Goal: Transaction & Acquisition: Purchase product/service

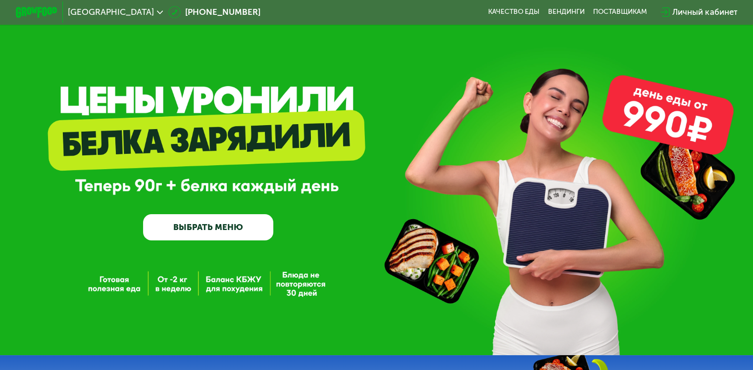
click at [200, 228] on link "ВЫБРАТЬ МЕНЮ" at bounding box center [208, 227] width 130 height 26
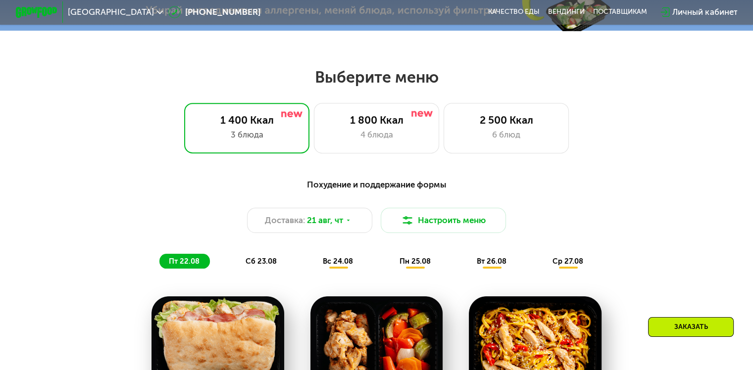
scroll to position [445, 0]
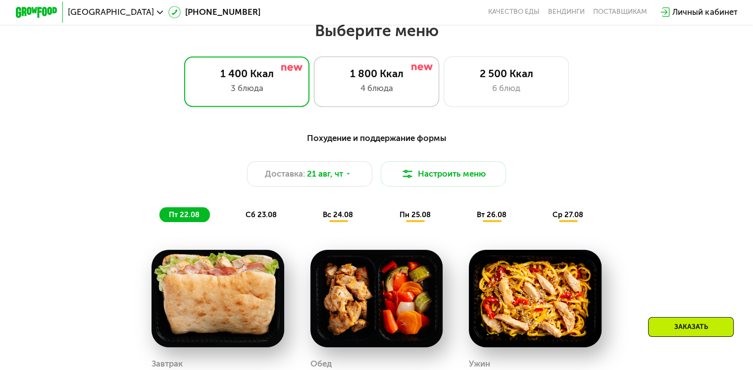
click at [362, 93] on div "4 блюда" at bounding box center [376, 88] width 103 height 12
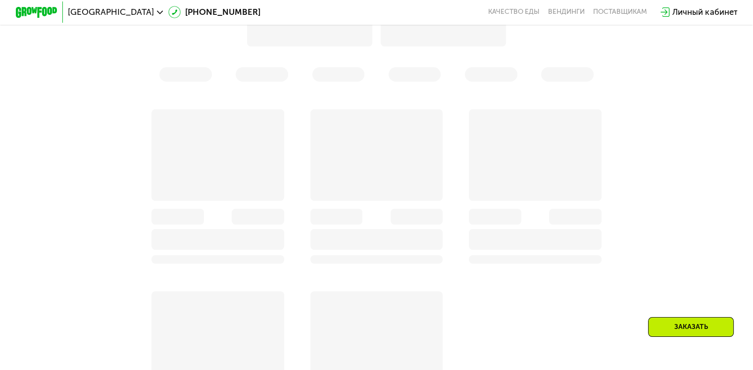
scroll to position [622, 0]
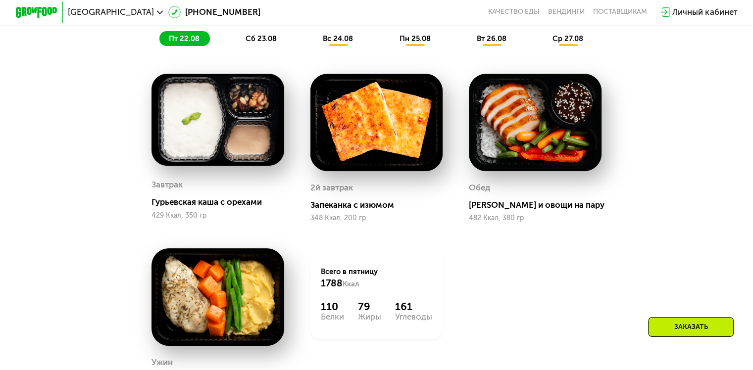
click at [269, 43] on span "сб 23.08" at bounding box center [260, 38] width 31 height 9
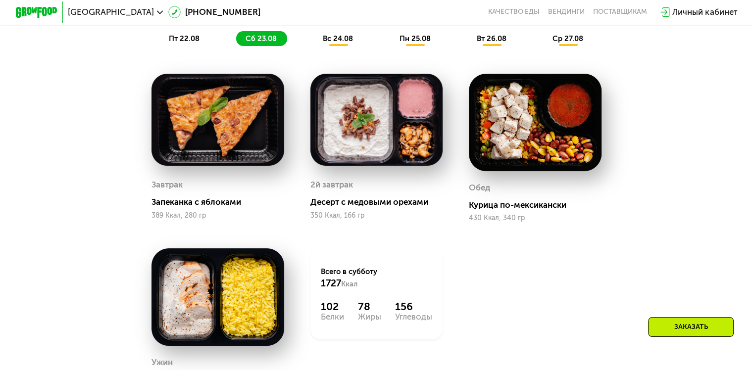
click at [325, 43] on span "вс 24.08" at bounding box center [338, 38] width 30 height 9
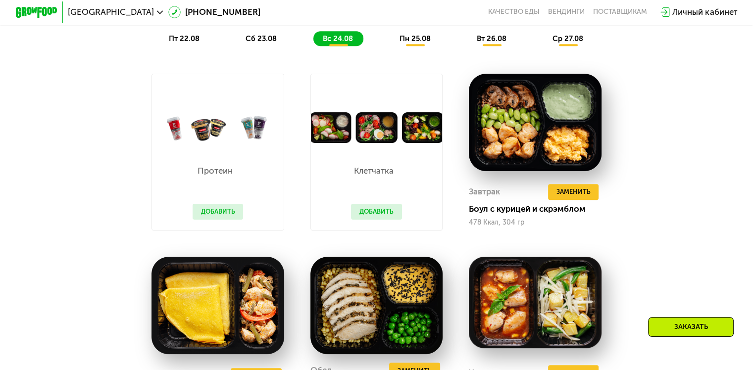
click at [420, 43] on span "пн 25.08" at bounding box center [414, 38] width 31 height 9
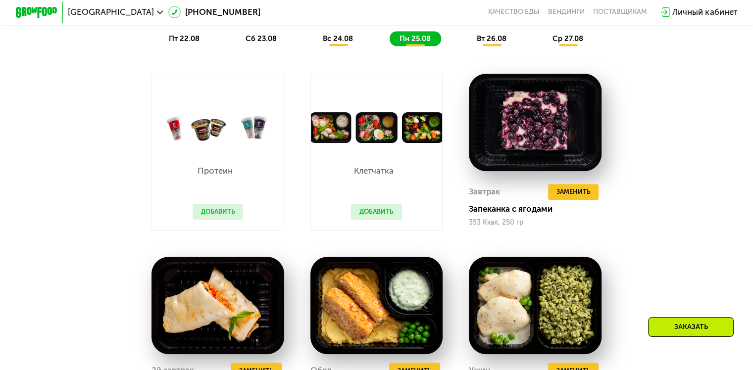
click at [491, 42] on span "вт 26.08" at bounding box center [492, 38] width 30 height 9
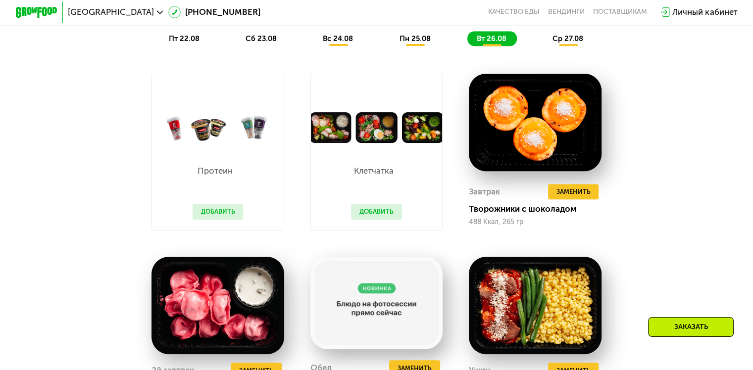
click at [579, 43] on span "ср 27.08" at bounding box center [567, 38] width 31 height 9
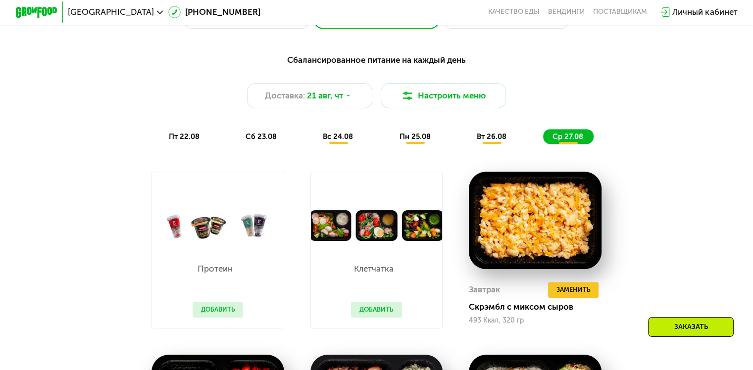
scroll to position [523, 0]
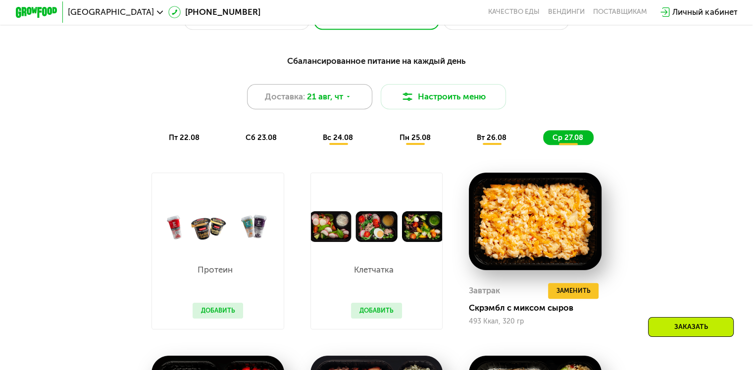
click at [361, 93] on div "Доставка: [DATE]" at bounding box center [310, 96] width 126 height 25
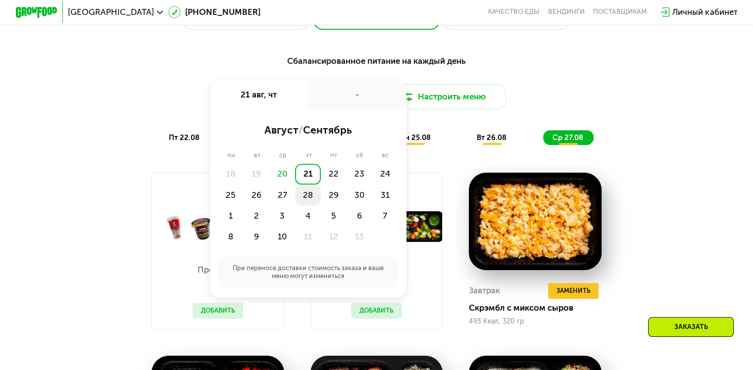
click at [321, 202] on div "28" at bounding box center [334, 195] width 26 height 21
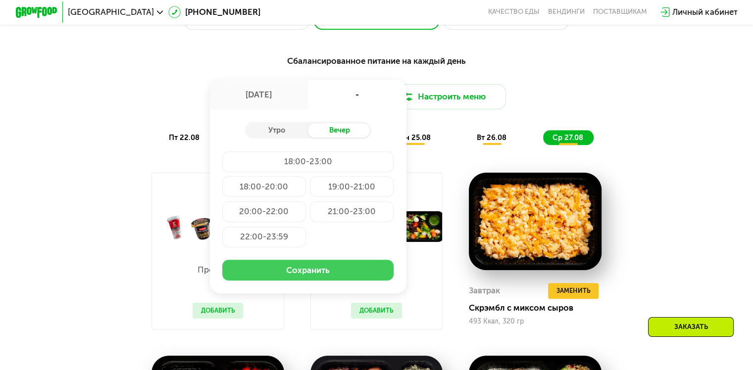
click at [329, 271] on button "Сохранить" at bounding box center [307, 270] width 171 height 21
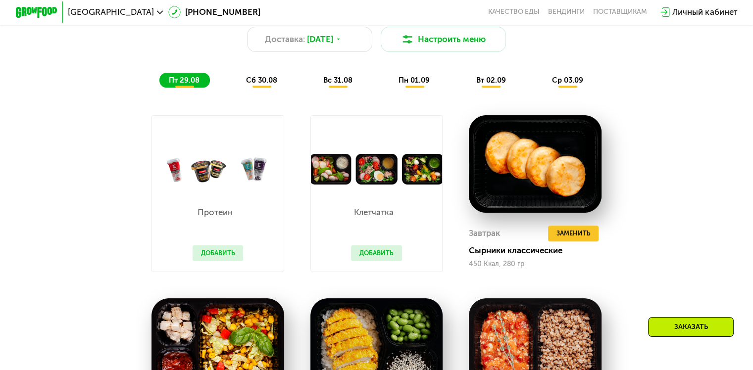
scroll to position [552, 0]
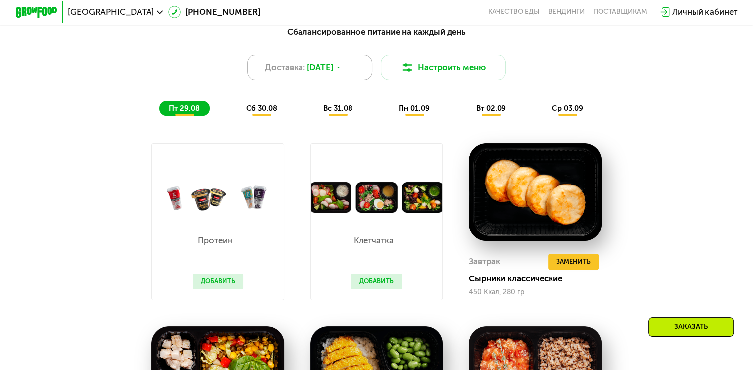
click at [314, 67] on span "[DATE]" at bounding box center [320, 67] width 26 height 12
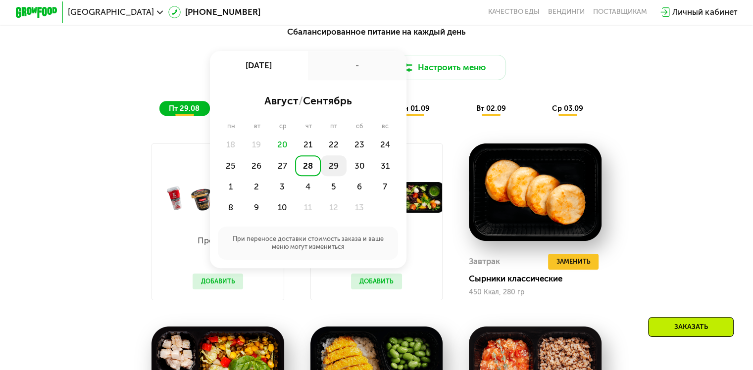
click at [346, 168] on div "29" at bounding box center [359, 165] width 26 height 21
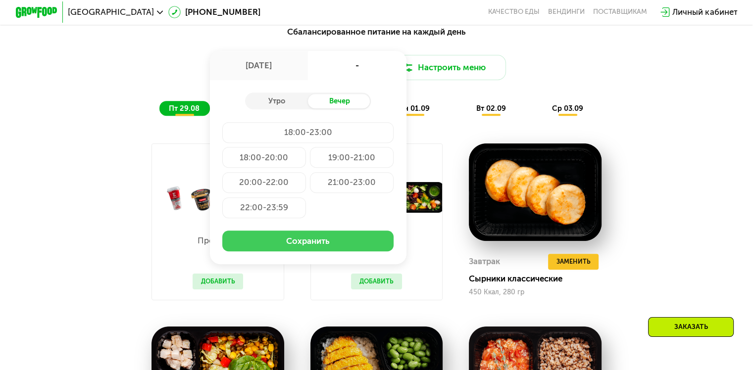
click at [331, 245] on button "Сохранить" at bounding box center [307, 241] width 171 height 21
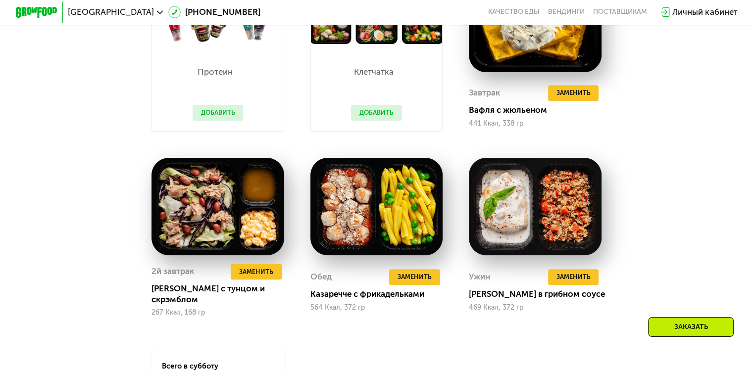
scroll to position [722, 0]
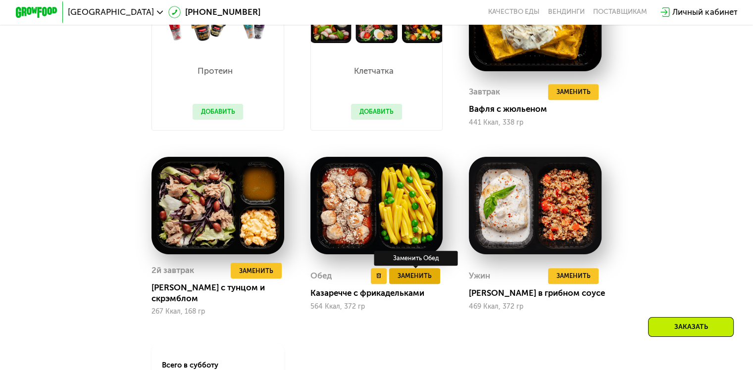
click at [409, 280] on span "Заменить" at bounding box center [414, 276] width 34 height 10
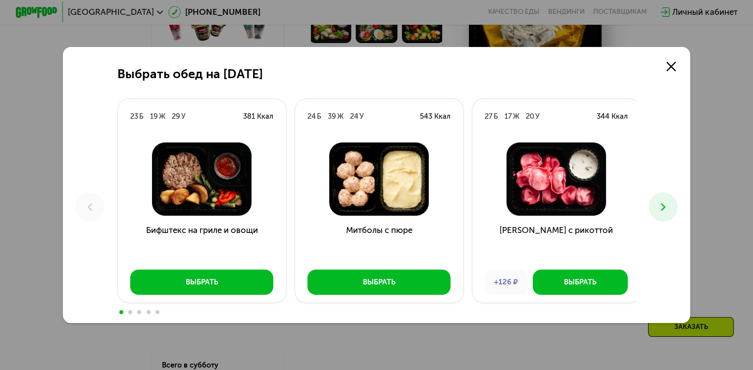
click at [664, 208] on icon at bounding box center [663, 207] width 12 height 12
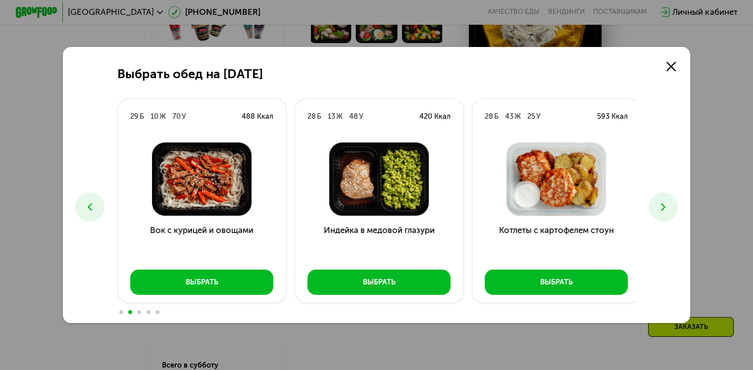
click at [664, 208] on icon at bounding box center [663, 207] width 12 height 12
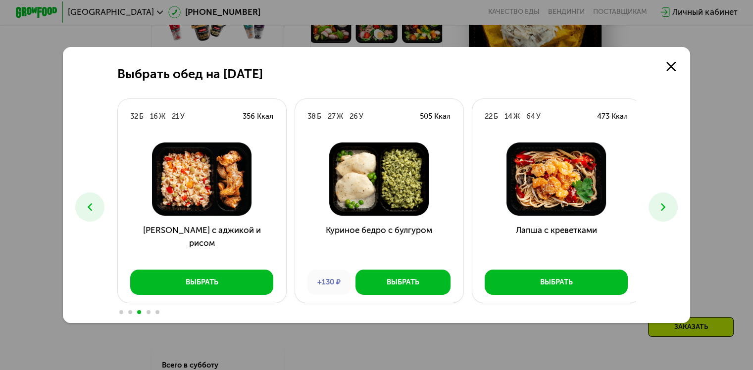
click at [664, 208] on icon at bounding box center [663, 207] width 12 height 12
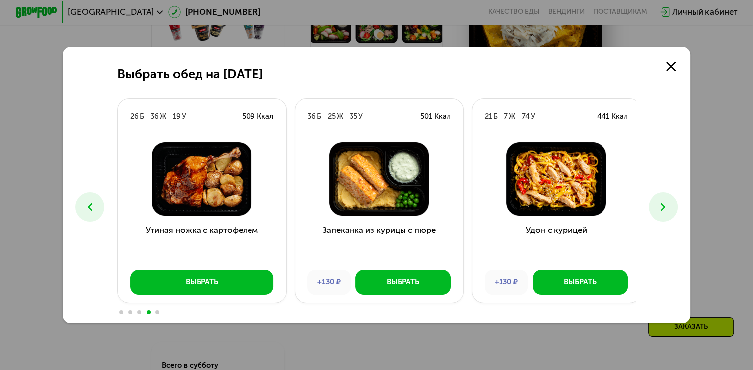
click at [664, 208] on icon at bounding box center [663, 207] width 12 height 12
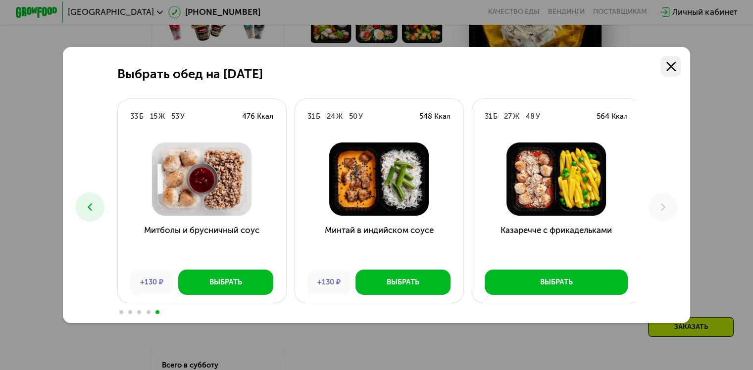
click at [669, 72] on link at bounding box center [670, 66] width 21 height 21
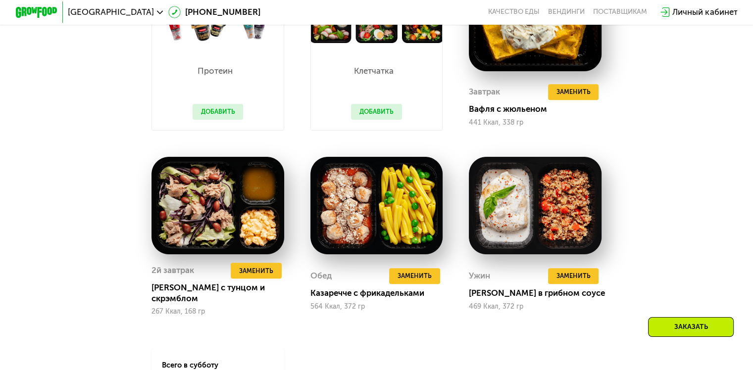
click at [667, 189] on div "Сбалансированное питание на каждый день Доставка: [DATE] Настроить меню сб 30.0…" at bounding box center [376, 163] width 644 height 627
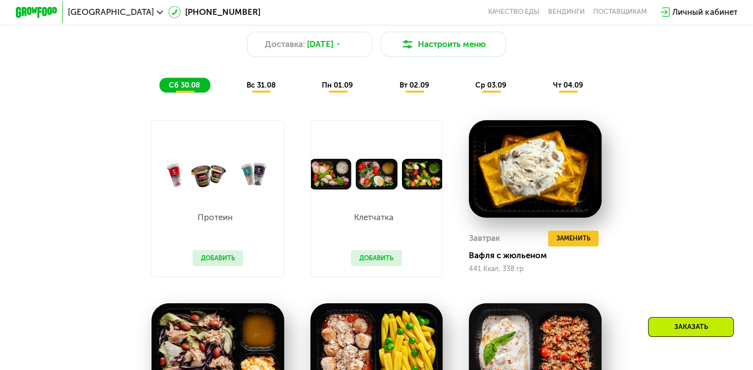
scroll to position [568, 0]
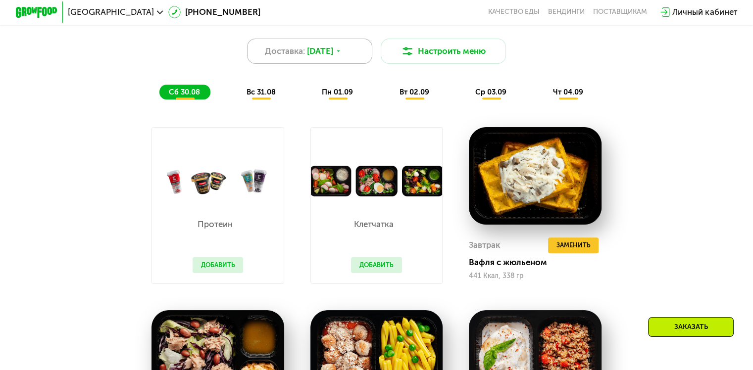
click at [321, 63] on div "Доставка: [DATE]" at bounding box center [310, 51] width 126 height 25
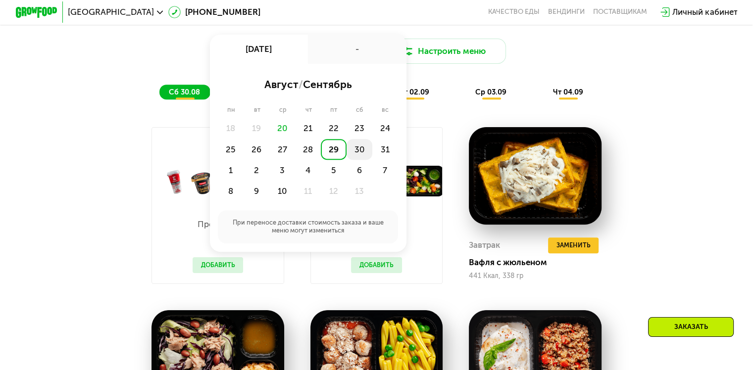
click at [372, 156] on div "30" at bounding box center [385, 149] width 26 height 21
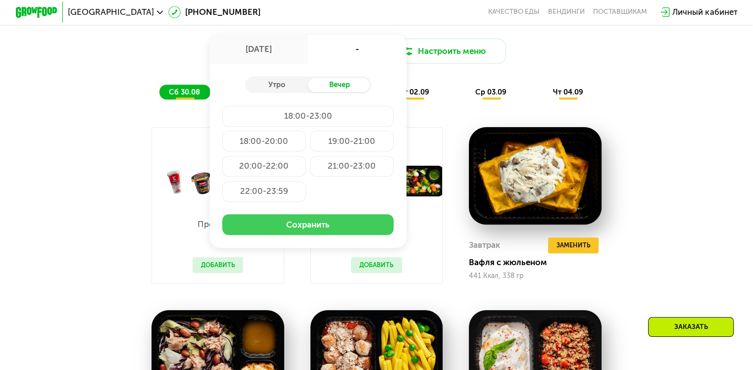
click at [334, 235] on button "Сохранить" at bounding box center [307, 224] width 171 height 21
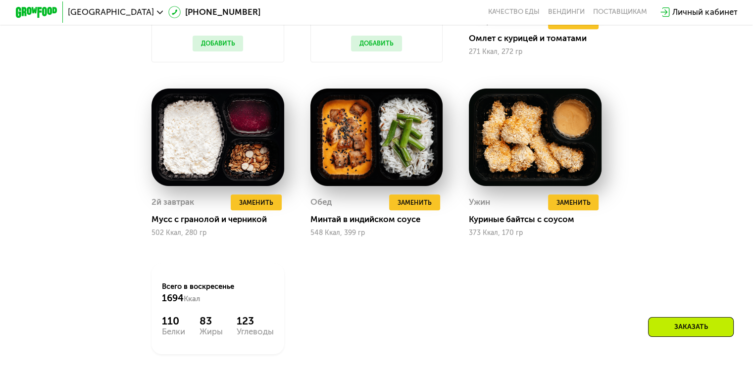
scroll to position [782, 0]
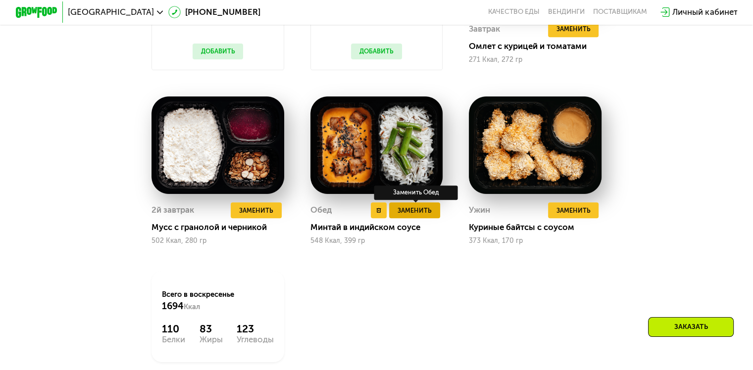
click at [420, 216] on span "Заменить" at bounding box center [414, 210] width 34 height 10
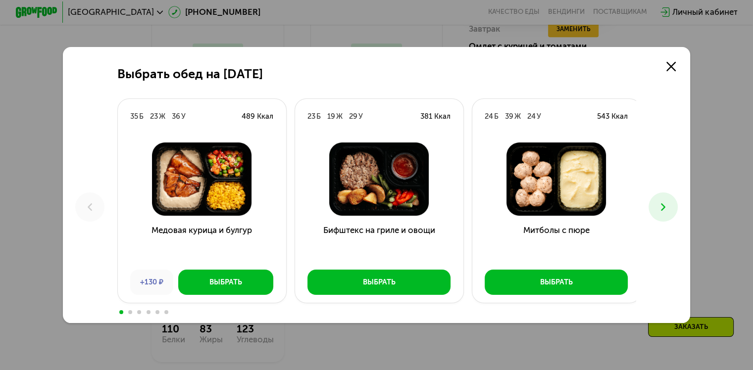
click at [673, 201] on button at bounding box center [662, 207] width 29 height 29
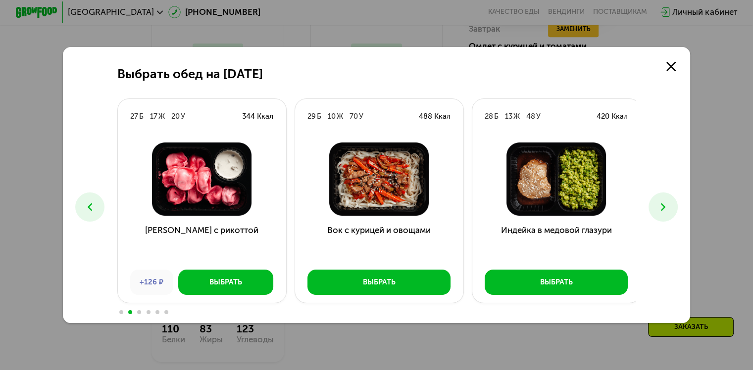
click at [673, 201] on button at bounding box center [662, 207] width 29 height 29
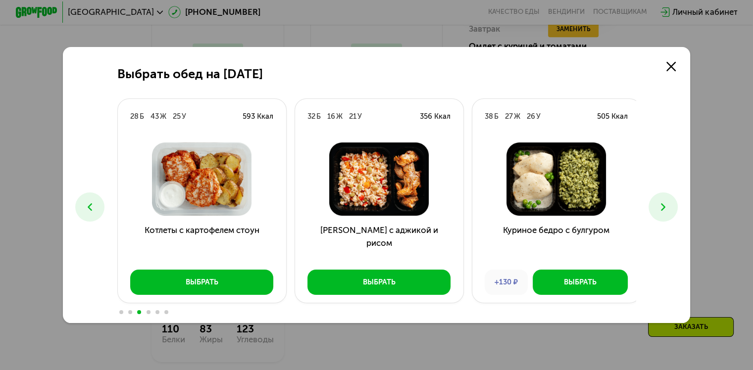
click at [673, 201] on button at bounding box center [662, 207] width 29 height 29
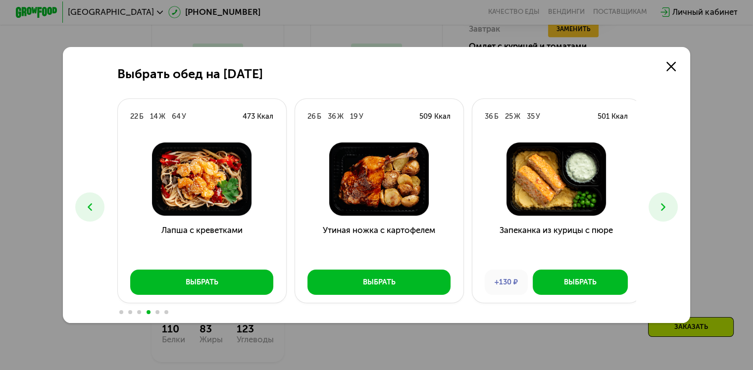
click at [673, 201] on button at bounding box center [662, 207] width 29 height 29
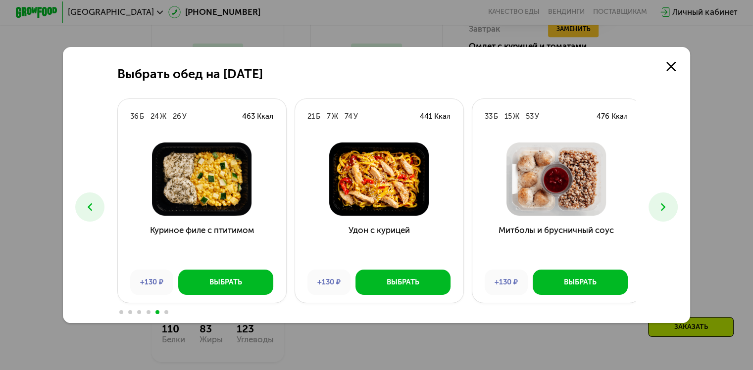
click at [673, 201] on button at bounding box center [662, 207] width 29 height 29
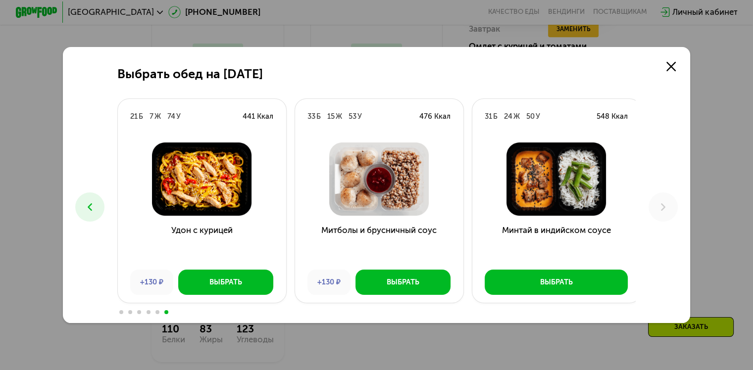
click at [695, 171] on div "Выбрать обед на [DATE] Б 23 Ж 36 У 489 Ккал Медовая курица и булгур +130 ₽ Выбр…" at bounding box center [376, 185] width 753 height 370
click at [721, 152] on div "Выбрать обед на [DATE] Б 23 Ж 36 У 489 Ккал Медовая курица и булгур +130 ₽ Выбр…" at bounding box center [376, 185] width 753 height 370
click at [664, 62] on link at bounding box center [670, 66] width 21 height 21
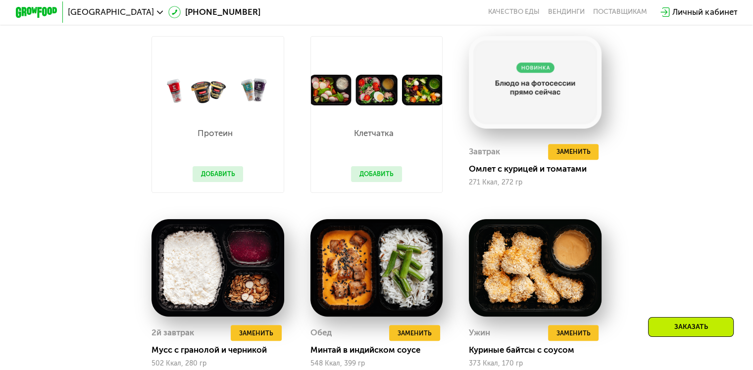
scroll to position [499, 0]
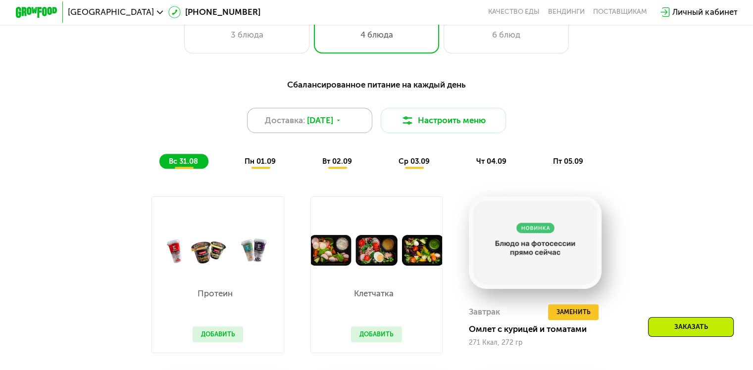
click at [333, 126] on span "[DATE]" at bounding box center [320, 120] width 26 height 12
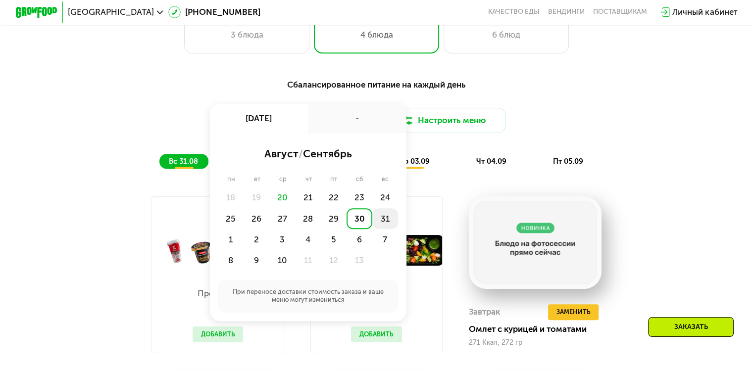
click at [243, 229] on div "31" at bounding box center [231, 239] width 26 height 21
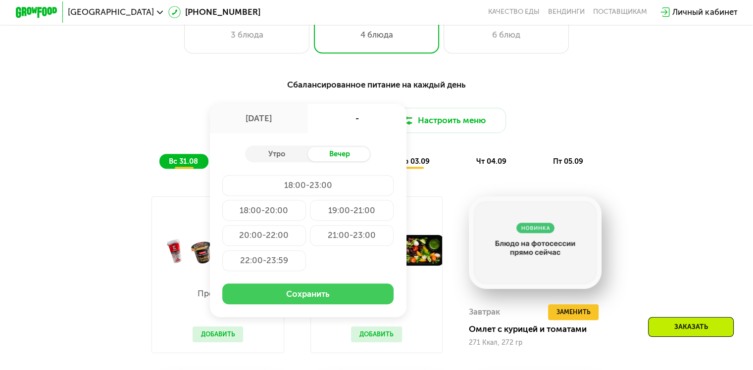
click at [314, 301] on button "Сохранить" at bounding box center [307, 294] width 171 height 21
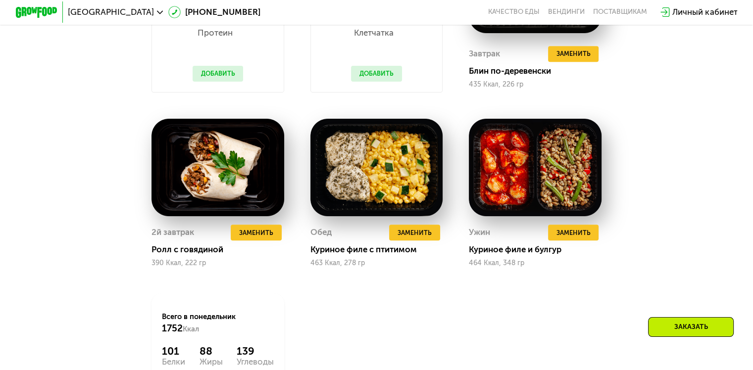
scroll to position [760, 0]
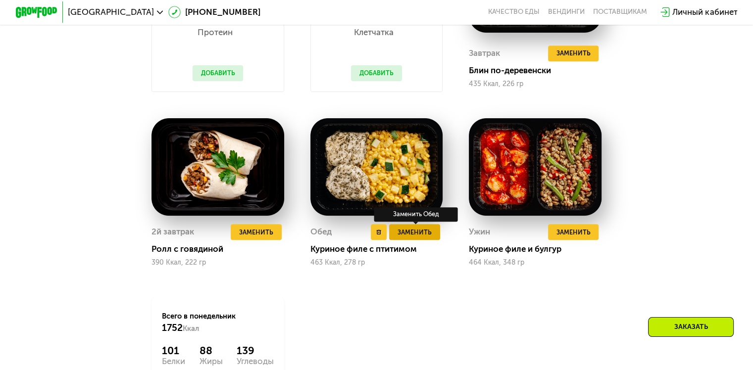
click at [425, 238] on span "Заменить" at bounding box center [414, 232] width 34 height 10
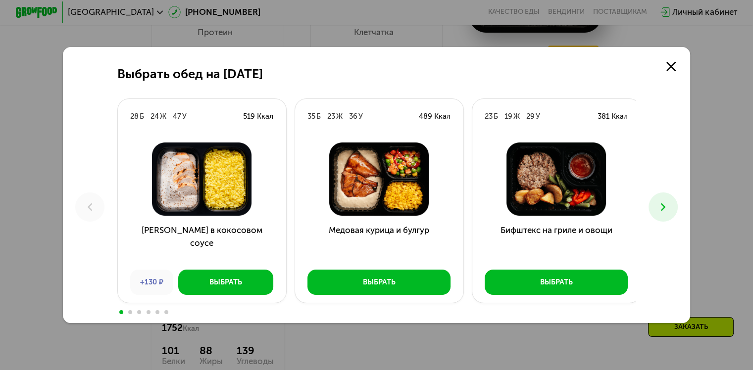
click at [659, 208] on icon at bounding box center [663, 207] width 12 height 12
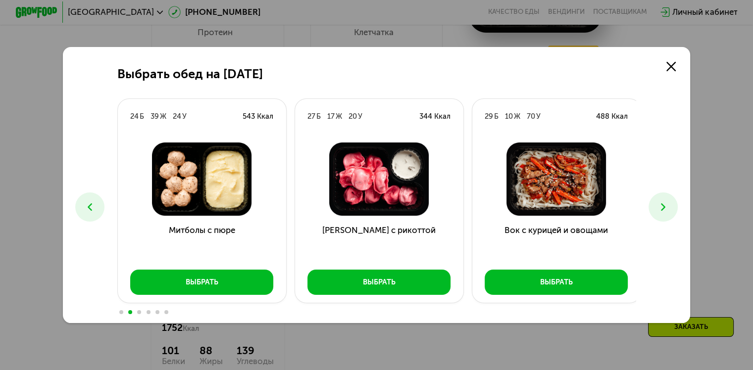
click at [659, 208] on icon at bounding box center [663, 207] width 12 height 12
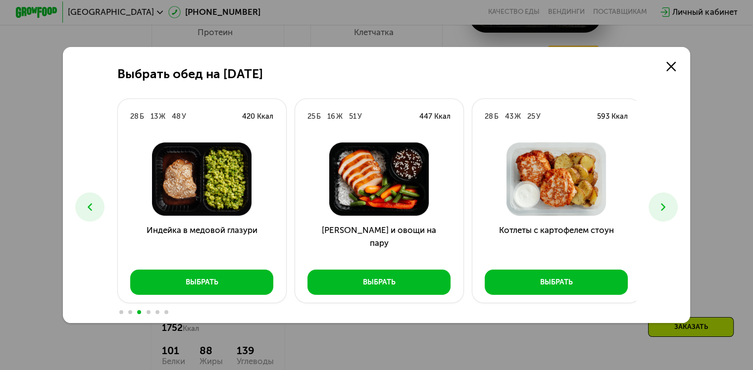
click at [659, 208] on icon at bounding box center [663, 207] width 12 height 12
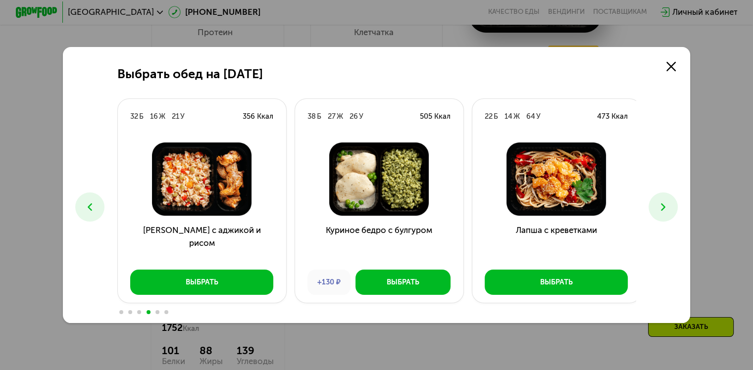
click at [659, 208] on icon at bounding box center [663, 207] width 12 height 12
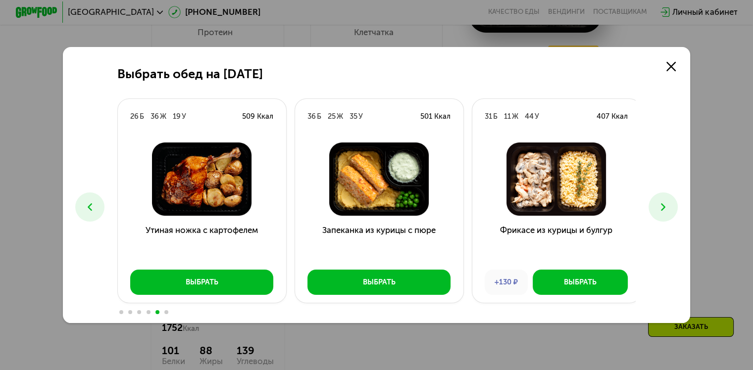
click at [659, 208] on icon at bounding box center [663, 207] width 12 height 12
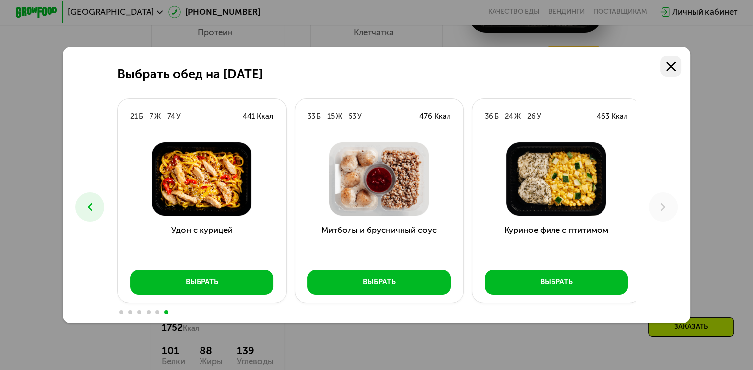
click at [669, 63] on icon at bounding box center [670, 66] width 9 height 9
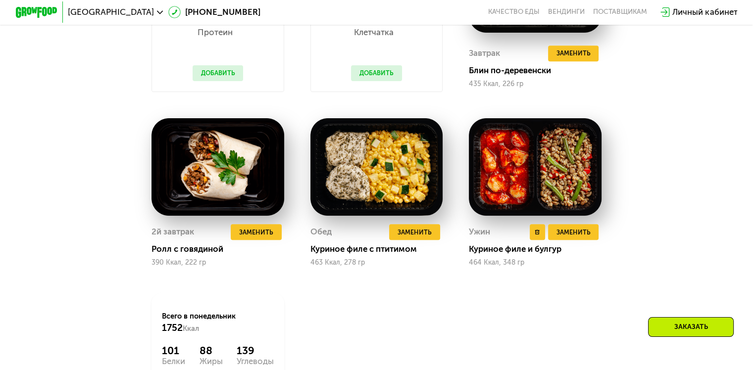
click at [566, 232] on div "Ужин Удалить Ужин Заменить Заменить Ужин Куриное филе и булгур 464 Ккал, 348 гр" at bounding box center [535, 192] width 133 height 149
click at [565, 238] on span "Заменить" at bounding box center [573, 232] width 34 height 10
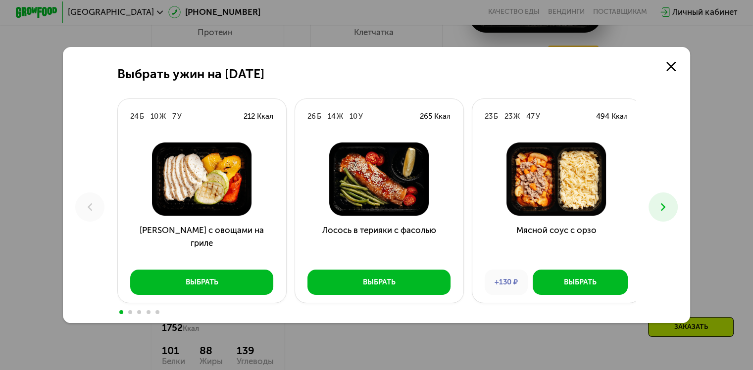
click at [663, 204] on use at bounding box center [663, 206] width 4 height 7
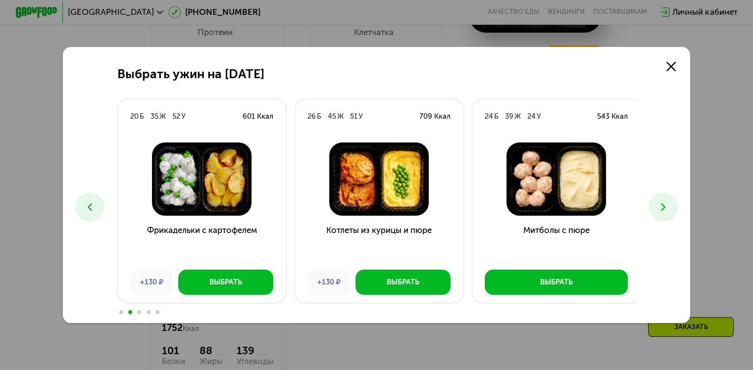
click at [663, 204] on use at bounding box center [663, 206] width 4 height 7
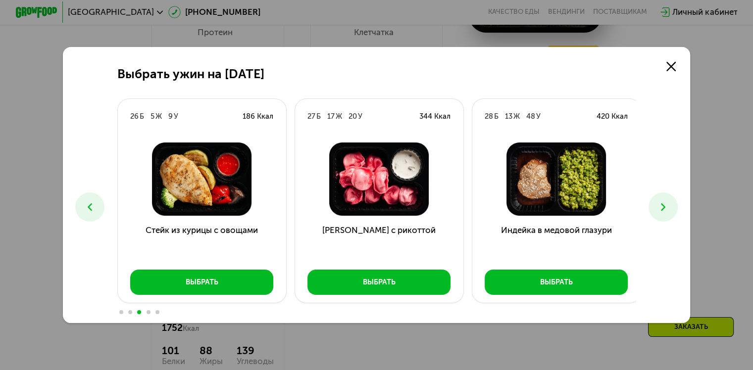
click at [663, 204] on use at bounding box center [663, 206] width 4 height 7
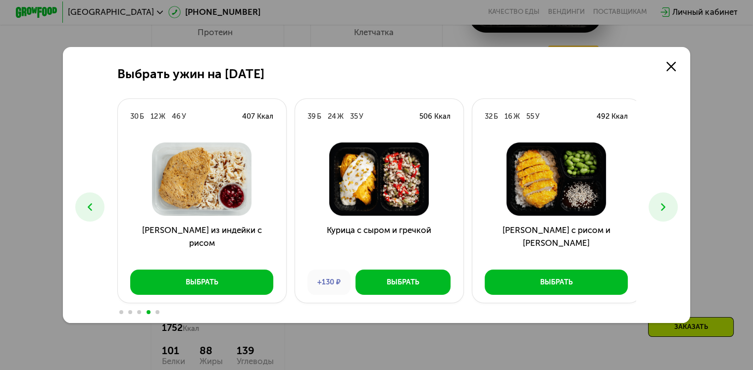
click at [663, 204] on use at bounding box center [663, 206] width 4 height 7
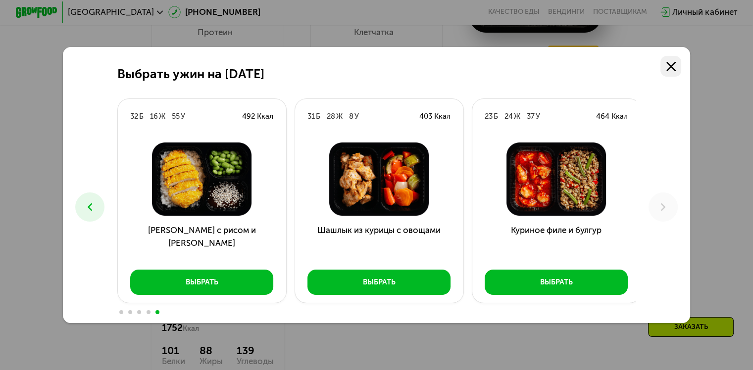
click at [675, 66] on use at bounding box center [670, 66] width 9 height 9
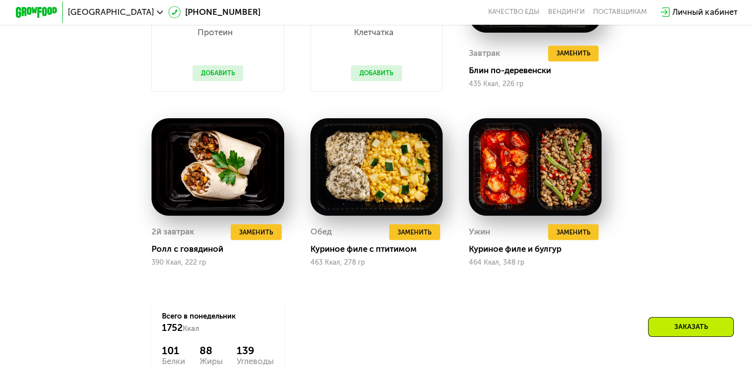
click at [688, 147] on div "Сбалансированное питание на каждый день Доставка: [DATE] Настроить меню пн 01.0…" at bounding box center [376, 119] width 644 height 617
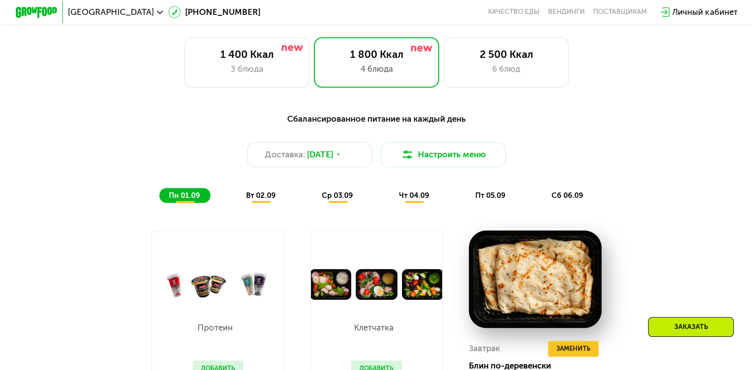
scroll to position [464, 0]
click at [329, 161] on span "[DATE]" at bounding box center [320, 155] width 26 height 12
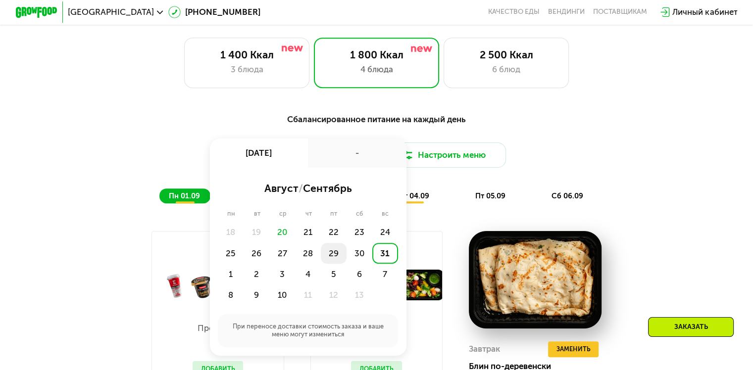
click at [346, 264] on div "29" at bounding box center [359, 253] width 26 height 21
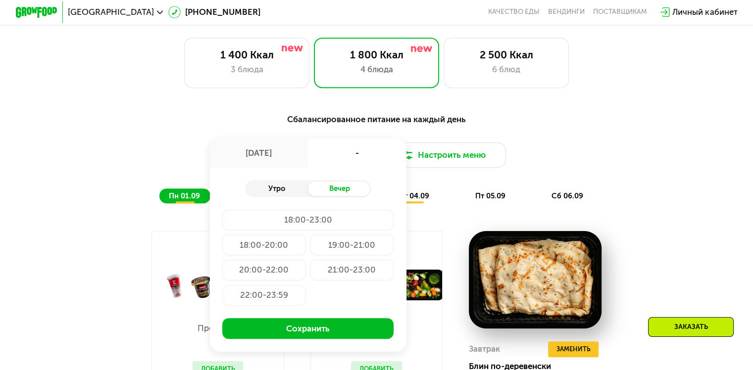
click at [278, 194] on div "Утро" at bounding box center [276, 189] width 63 height 15
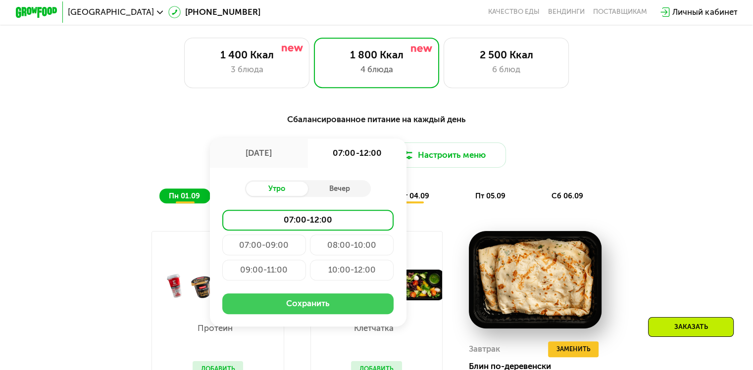
click at [303, 307] on button "Сохранить" at bounding box center [307, 303] width 171 height 21
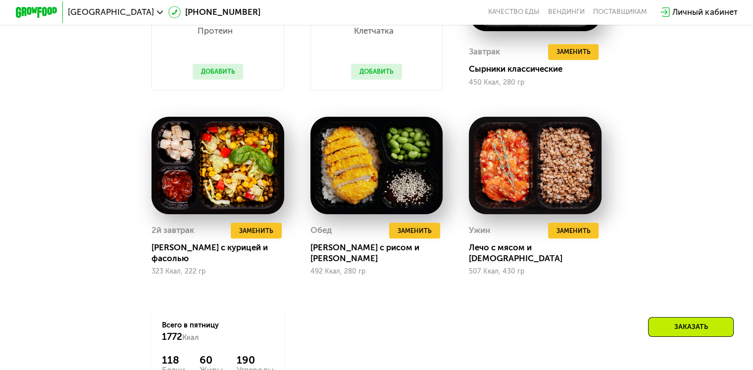
scroll to position [779, 0]
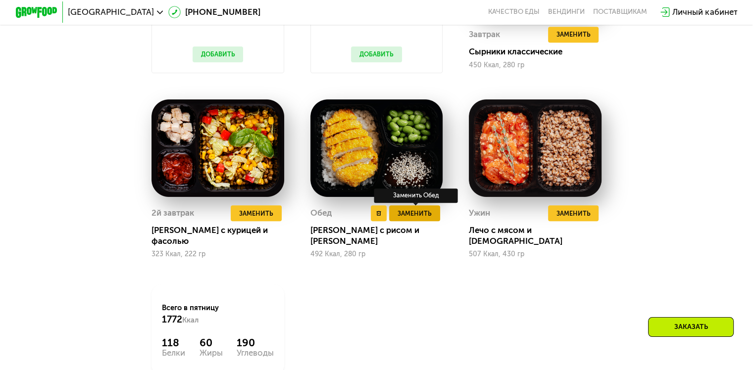
click at [422, 219] on span "Заменить" at bounding box center [414, 213] width 34 height 10
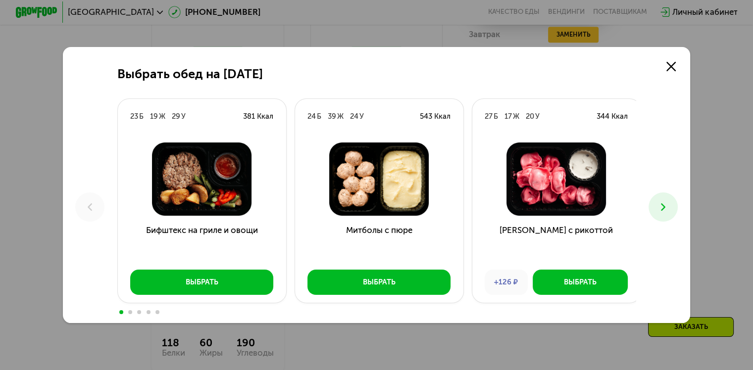
click at [669, 211] on icon at bounding box center [663, 207] width 12 height 12
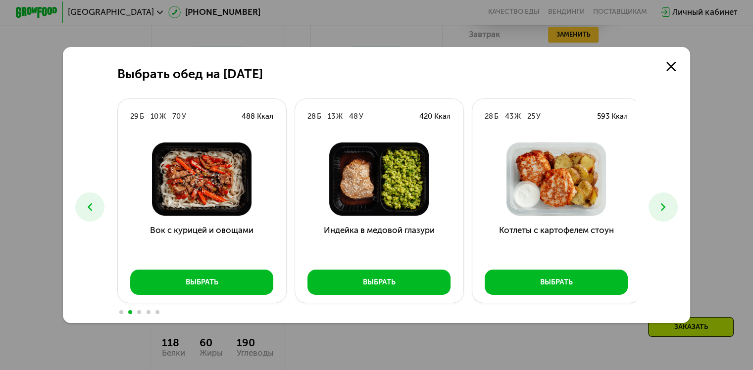
click at [669, 211] on icon at bounding box center [663, 207] width 12 height 12
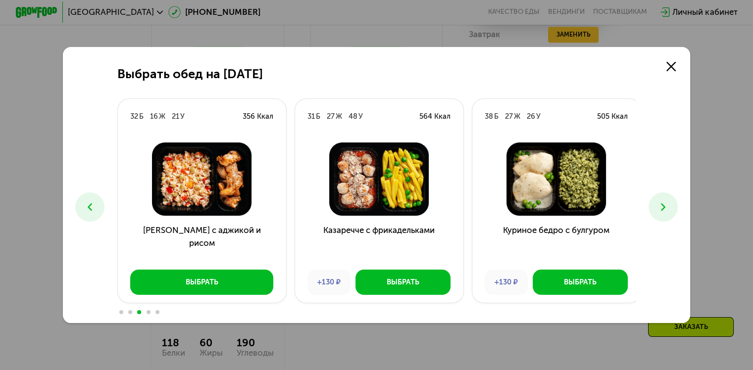
click at [669, 211] on icon at bounding box center [663, 207] width 12 height 12
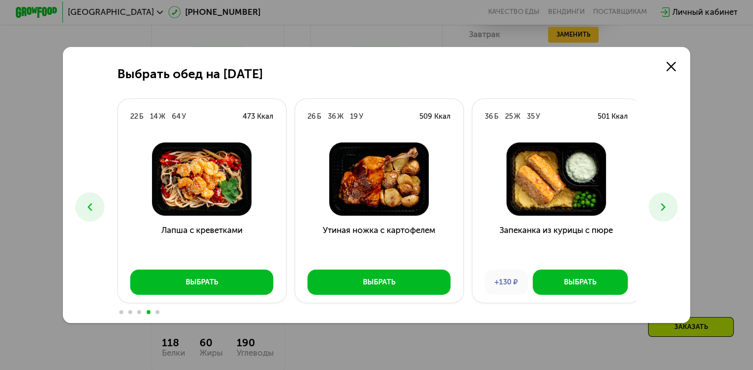
click at [669, 211] on icon at bounding box center [663, 207] width 12 height 12
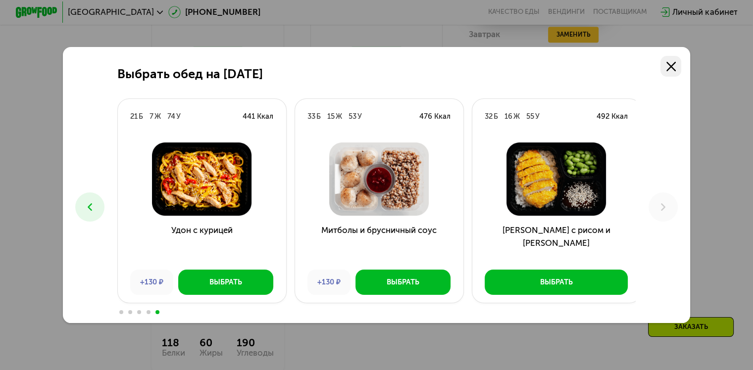
click at [669, 62] on icon at bounding box center [670, 66] width 9 height 9
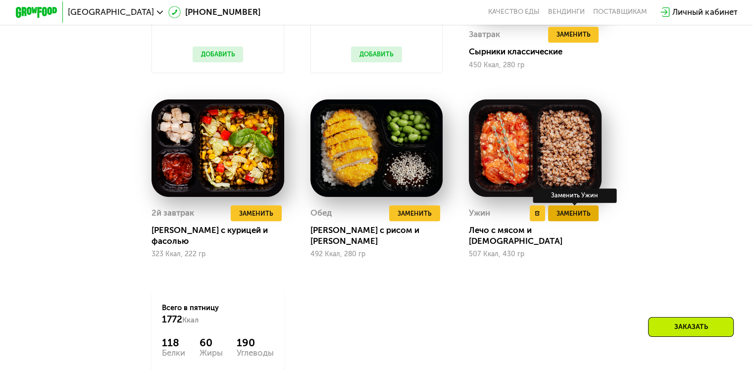
click at [584, 221] on button "Заменить" at bounding box center [573, 213] width 51 height 16
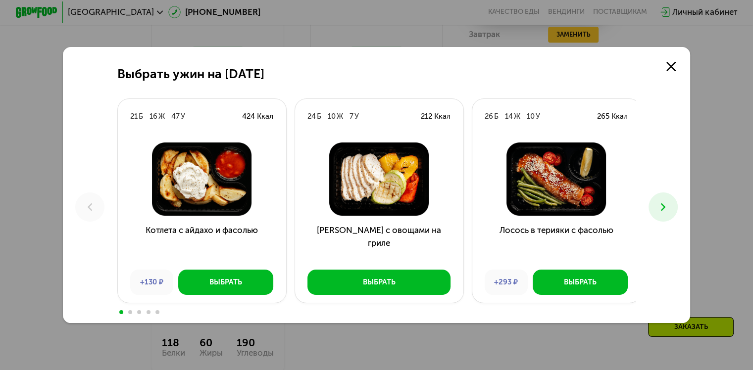
click at [664, 204] on use at bounding box center [663, 206] width 4 height 7
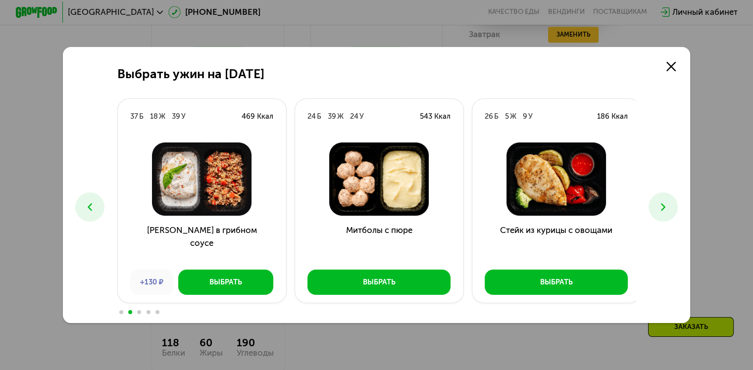
click at [664, 204] on use at bounding box center [663, 206] width 4 height 7
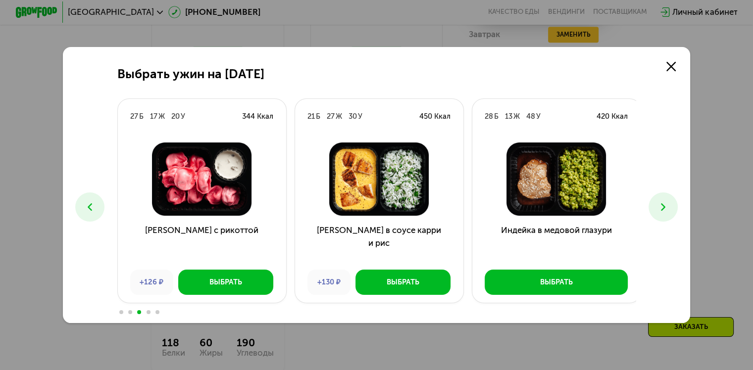
click at [664, 204] on use at bounding box center [663, 206] width 4 height 7
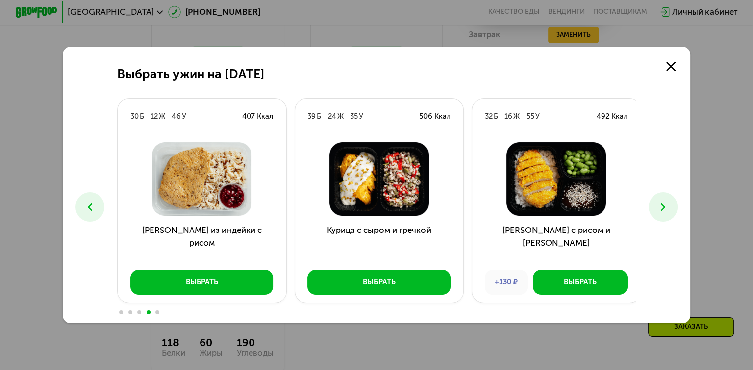
click at [664, 204] on use at bounding box center [663, 206] width 4 height 7
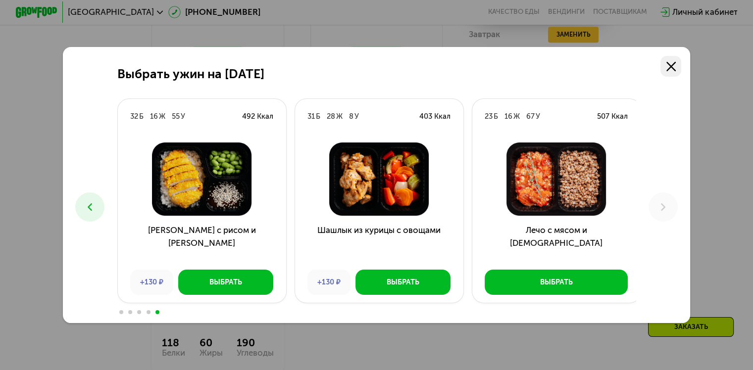
click at [679, 69] on link at bounding box center [670, 66] width 21 height 21
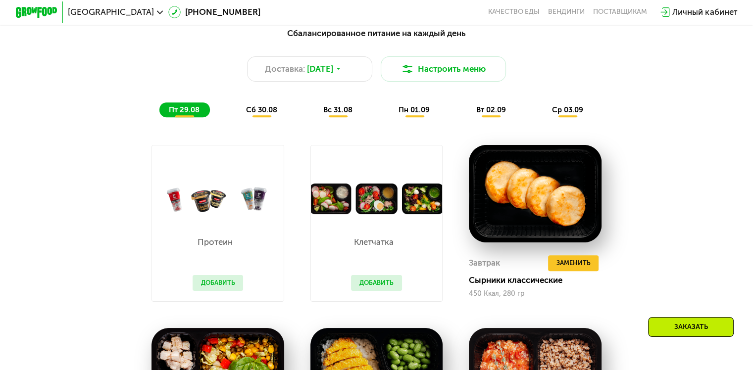
scroll to position [550, 0]
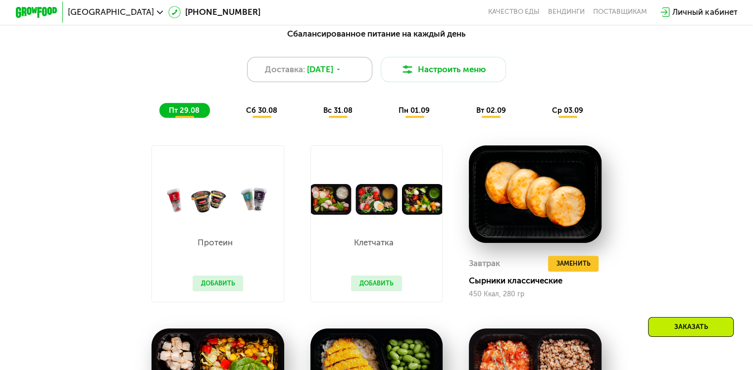
click at [323, 82] on div "Доставка: [DATE]" at bounding box center [310, 69] width 126 height 25
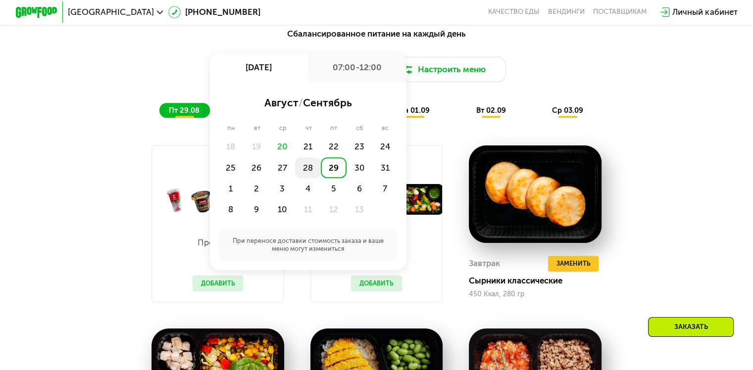
click at [321, 174] on div "28" at bounding box center [334, 167] width 26 height 21
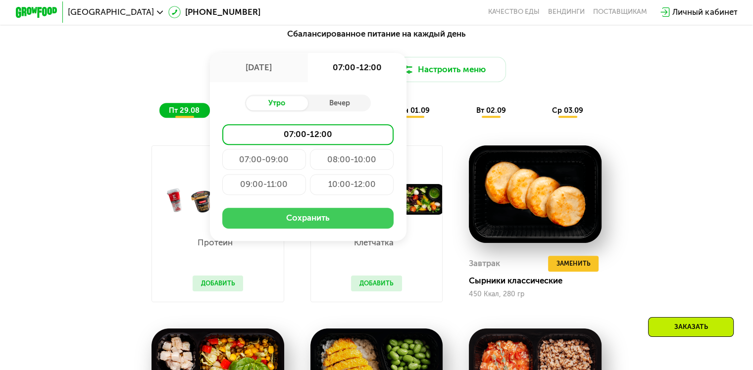
click at [324, 227] on button "Сохранить" at bounding box center [307, 218] width 171 height 21
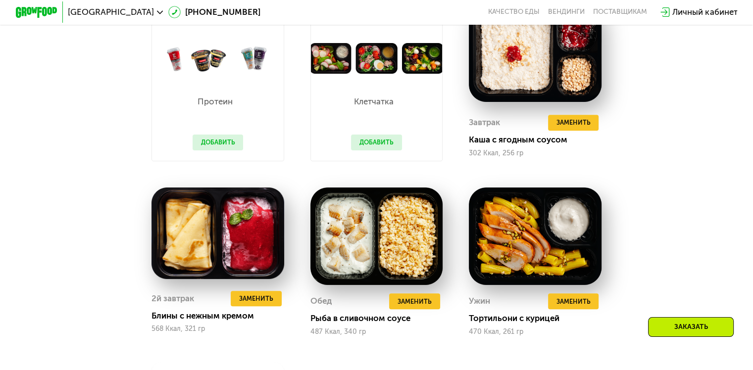
scroll to position [692, 0]
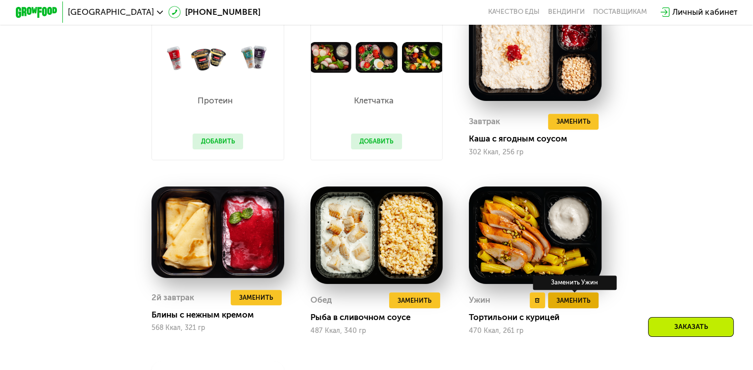
click at [585, 306] on span "Заменить" at bounding box center [573, 300] width 34 height 10
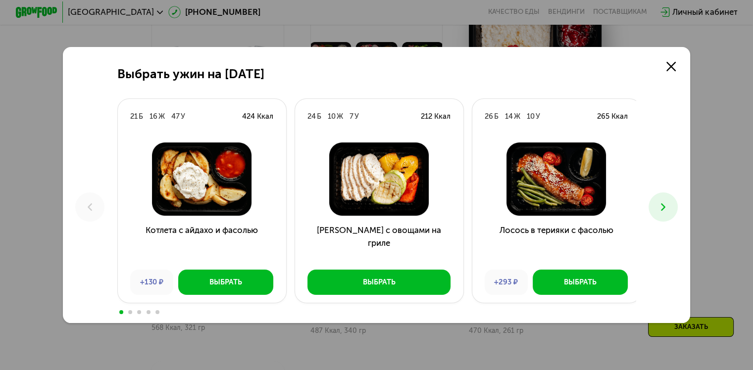
click at [669, 209] on icon at bounding box center [663, 207] width 12 height 12
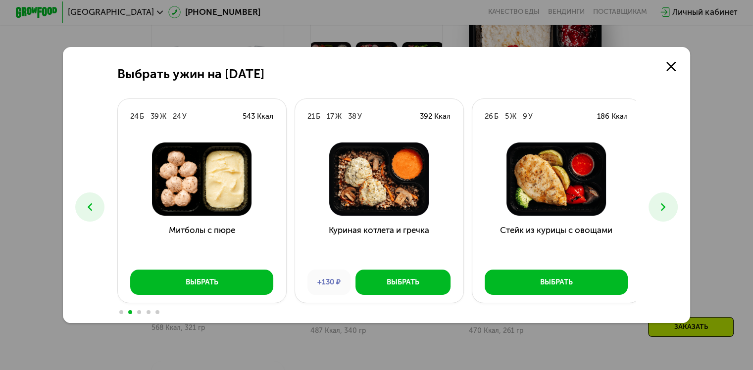
click at [669, 209] on icon at bounding box center [663, 207] width 12 height 12
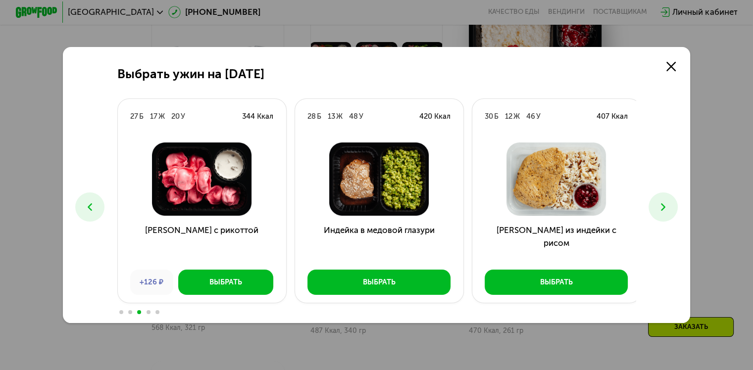
click at [669, 209] on icon at bounding box center [663, 207] width 12 height 12
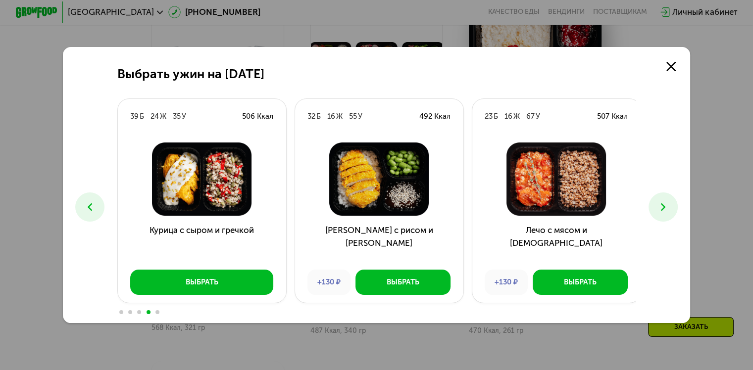
click at [669, 209] on icon at bounding box center [663, 207] width 12 height 12
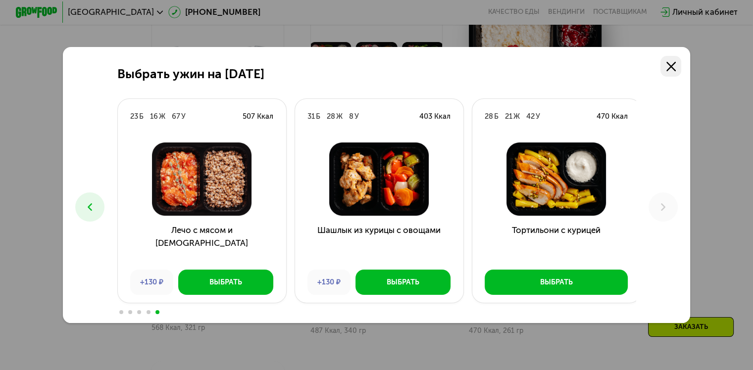
click at [674, 62] on icon at bounding box center [670, 66] width 9 height 9
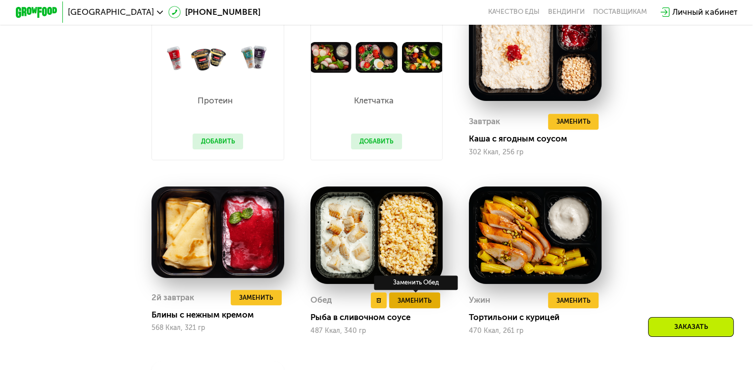
click at [414, 306] on span "Заменить" at bounding box center [414, 300] width 34 height 10
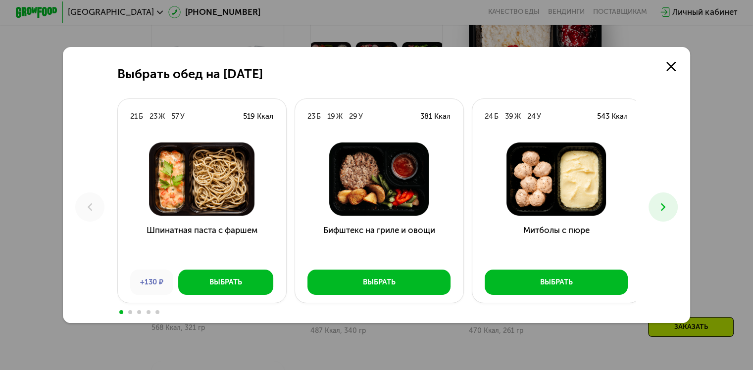
click at [668, 201] on icon at bounding box center [663, 207] width 12 height 12
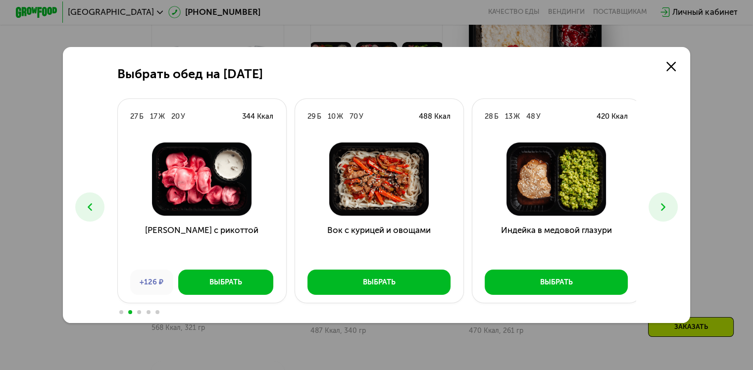
click at [668, 201] on icon at bounding box center [663, 207] width 12 height 12
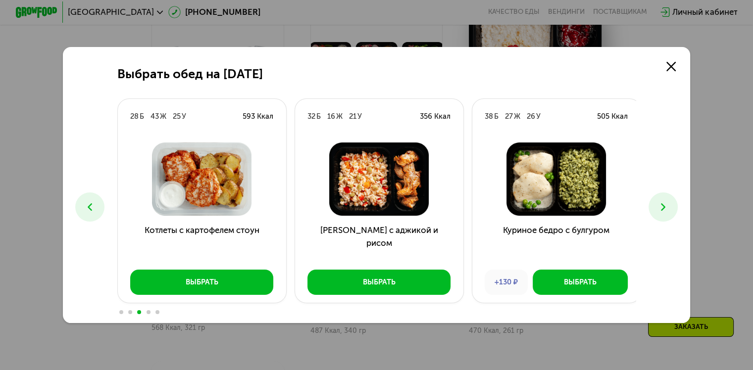
click at [668, 201] on icon at bounding box center [663, 207] width 12 height 12
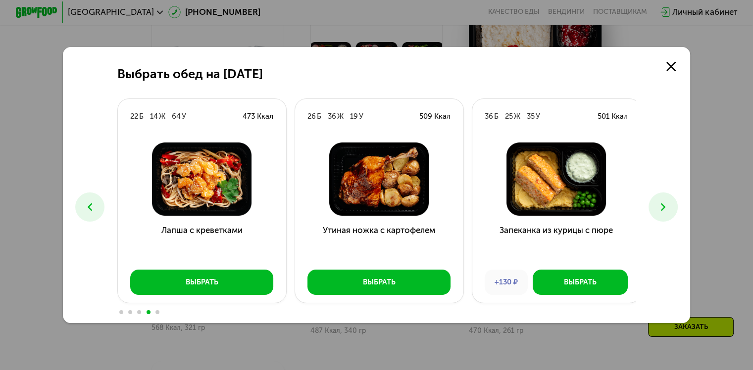
click at [668, 201] on icon at bounding box center [663, 207] width 12 height 12
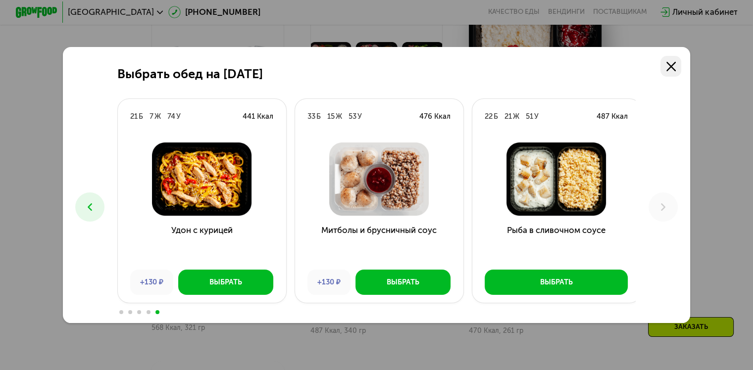
click at [669, 71] on link at bounding box center [670, 66] width 21 height 21
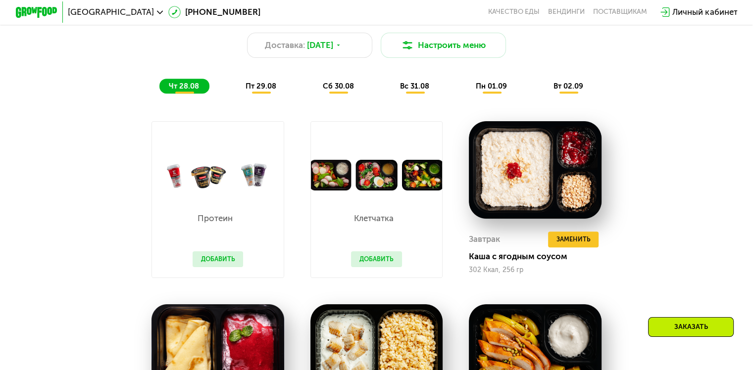
scroll to position [572, 0]
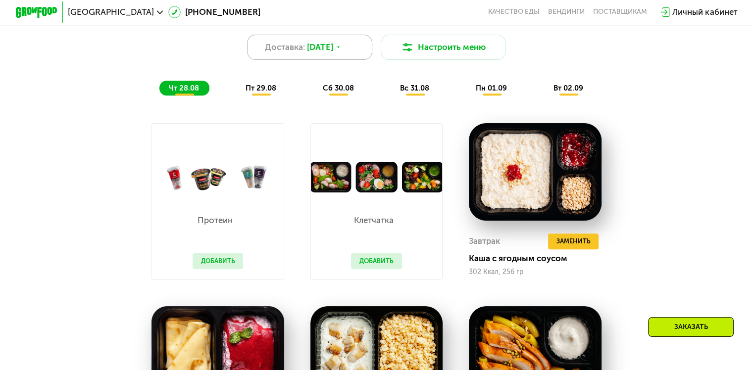
click at [317, 45] on div "Доставка: [DATE]" at bounding box center [310, 47] width 126 height 25
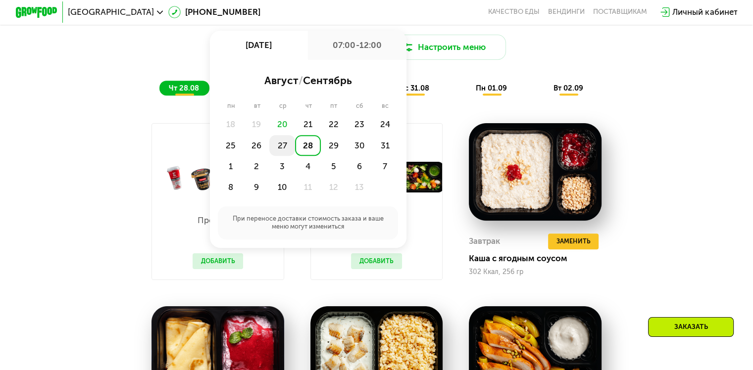
click at [295, 146] on div "27" at bounding box center [308, 145] width 26 height 21
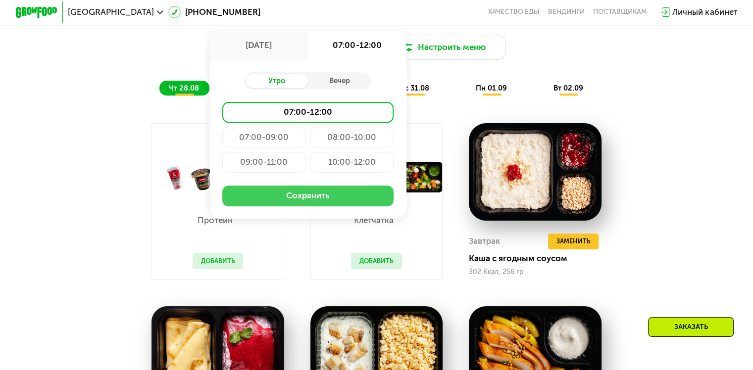
click at [328, 197] on button "Сохранить" at bounding box center [307, 196] width 171 height 21
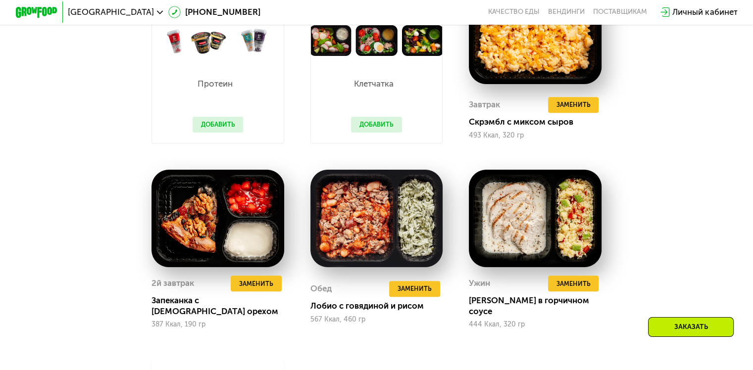
scroll to position [714, 0]
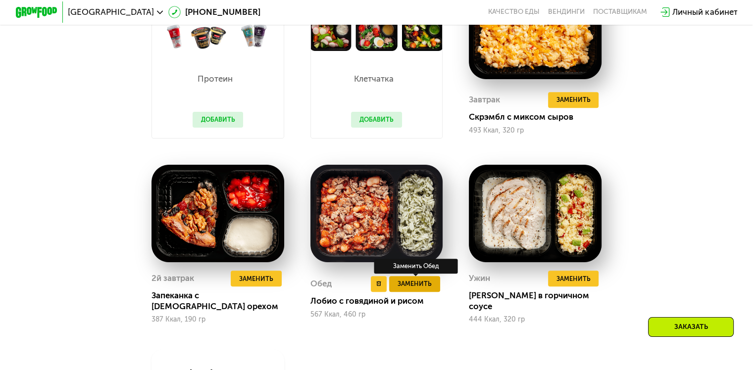
click at [425, 289] on span "Заменить" at bounding box center [414, 284] width 34 height 10
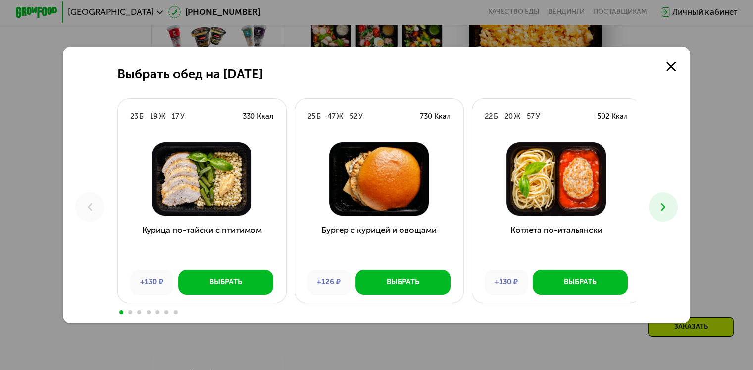
click at [665, 208] on icon at bounding box center [663, 207] width 12 height 12
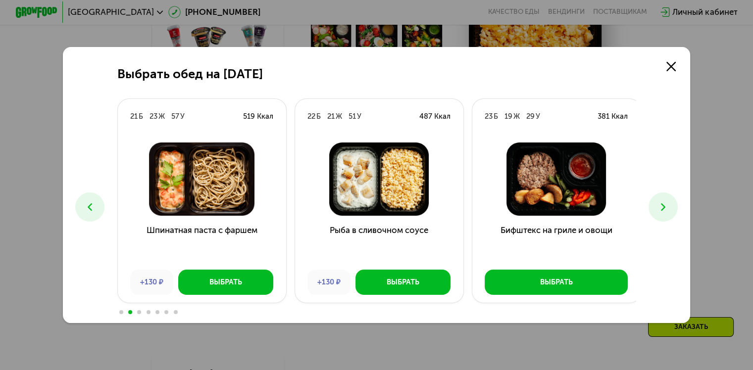
click at [665, 208] on icon at bounding box center [663, 207] width 12 height 12
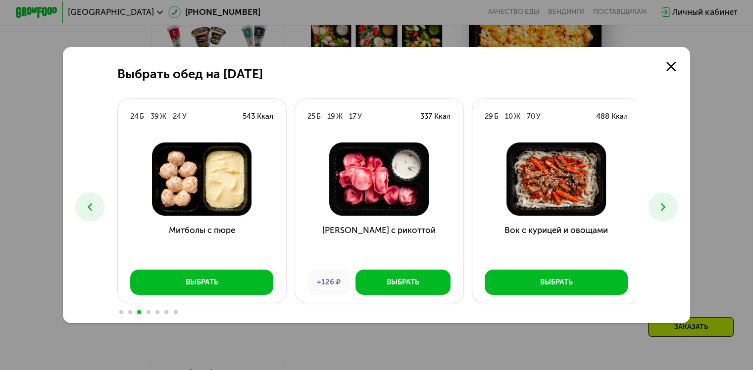
click at [665, 208] on icon at bounding box center [663, 207] width 12 height 12
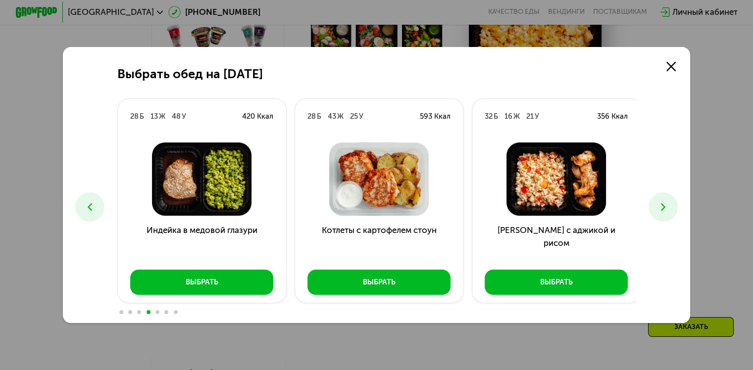
click at [665, 208] on icon at bounding box center [663, 207] width 12 height 12
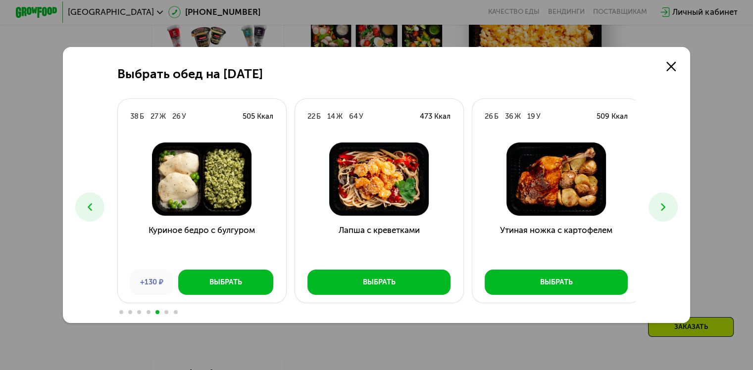
click at [665, 208] on icon at bounding box center [663, 207] width 12 height 12
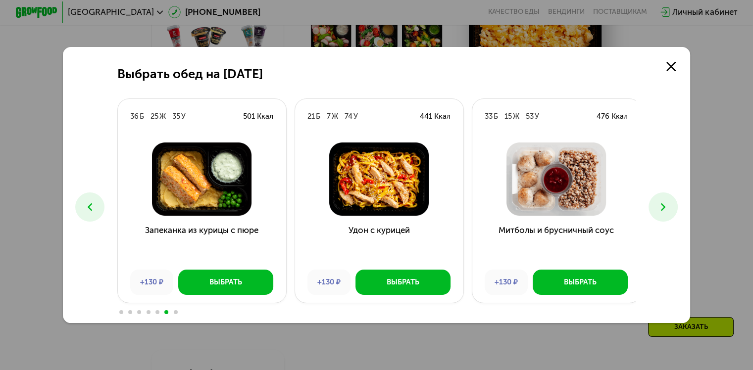
click at [665, 208] on icon at bounding box center [663, 207] width 12 height 12
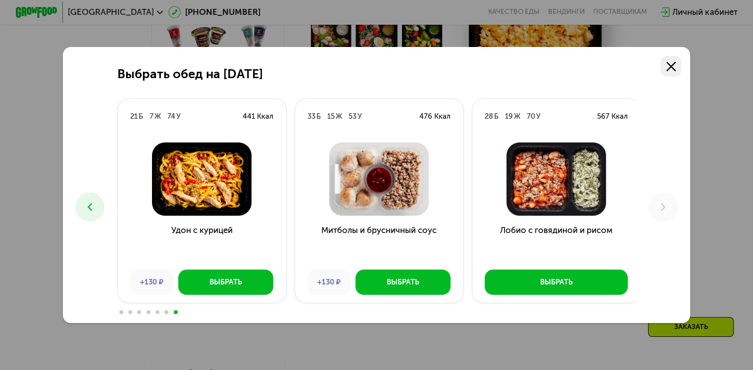
click at [671, 65] on icon at bounding box center [670, 66] width 9 height 9
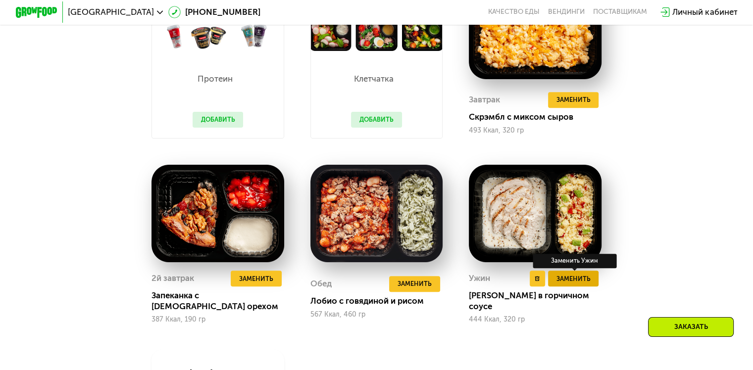
click at [563, 284] on span "Заменить" at bounding box center [573, 279] width 34 height 10
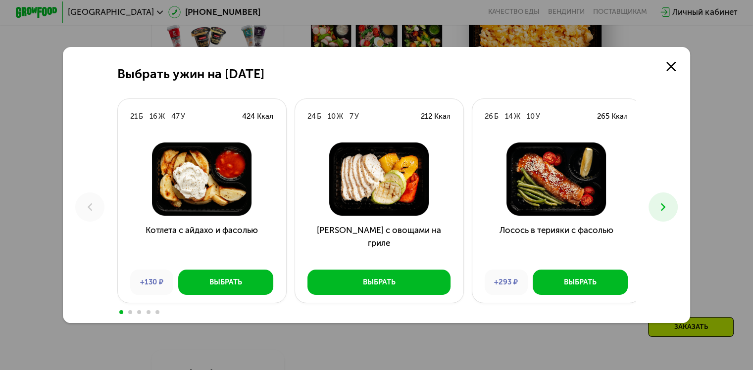
click at [665, 213] on icon at bounding box center [663, 207] width 12 height 12
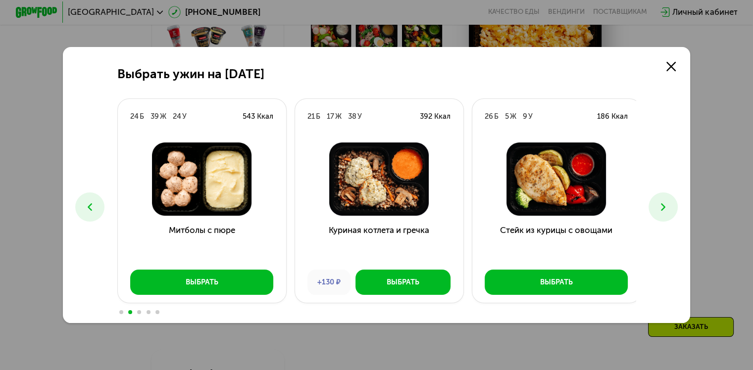
click at [665, 213] on icon at bounding box center [663, 207] width 12 height 12
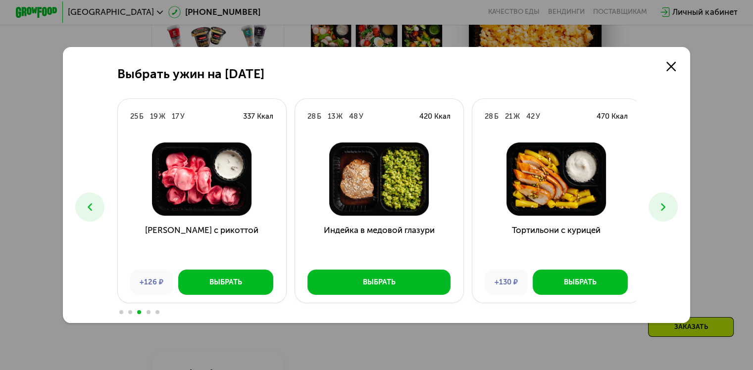
click at [665, 213] on icon at bounding box center [663, 207] width 12 height 12
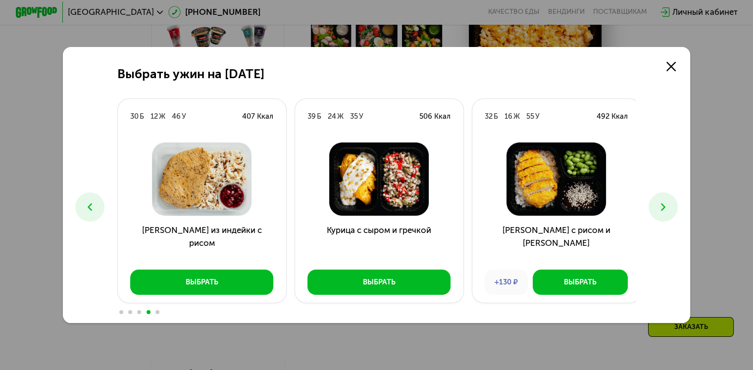
click at [665, 213] on icon at bounding box center [663, 207] width 12 height 12
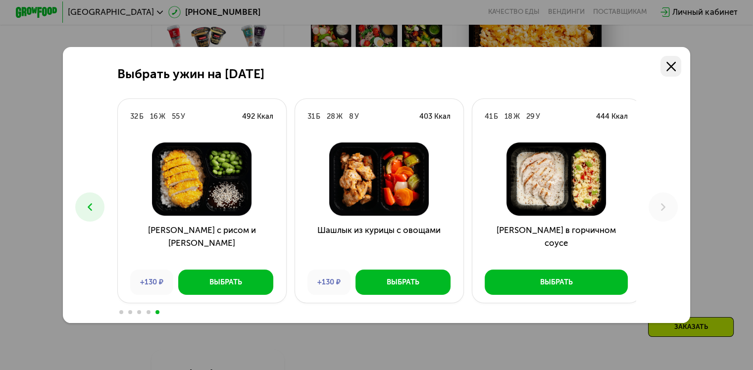
click at [674, 67] on icon at bounding box center [670, 66] width 9 height 9
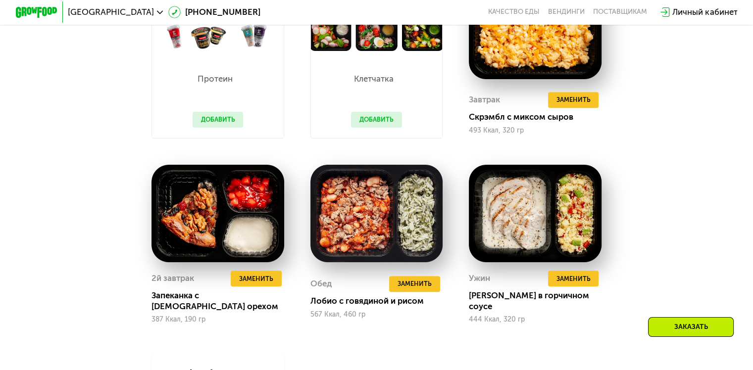
click at [683, 148] on div "Сбалансированное питание на каждый день Доставка: [DATE] Настроить меню ср 27.0…" at bounding box center [376, 170] width 644 height 627
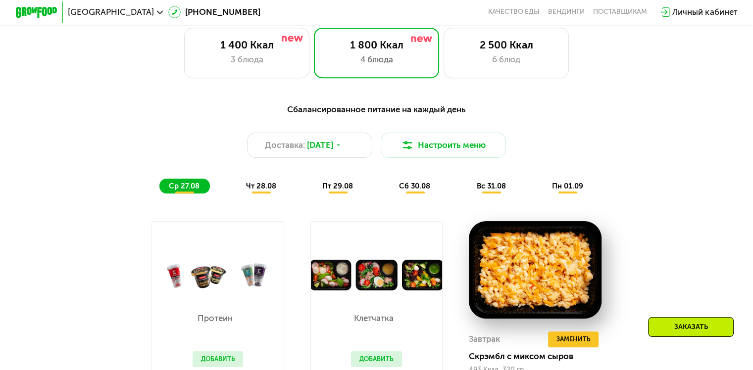
scroll to position [473, 0]
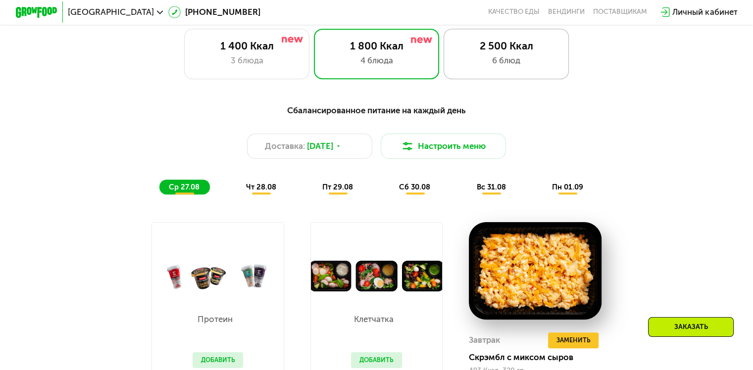
click at [479, 48] on div "2 500 Ккал" at bounding box center [505, 46] width 103 height 12
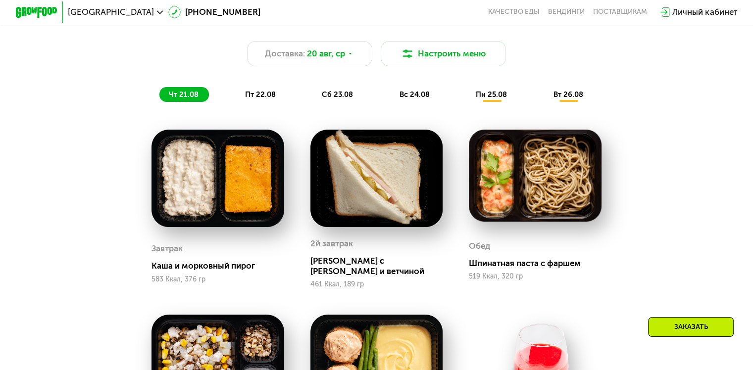
scroll to position [557, 0]
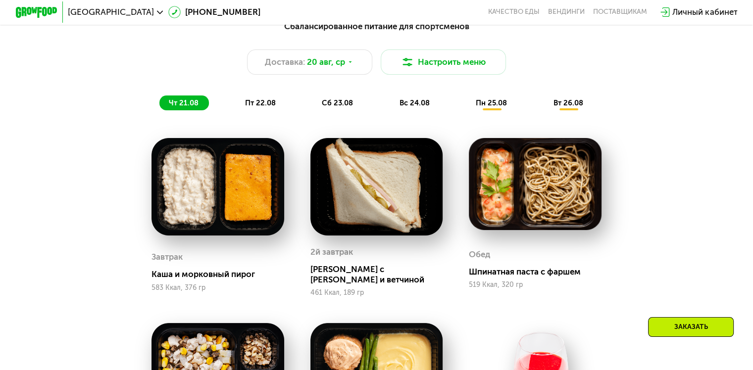
click at [425, 106] on span "вс 24.08" at bounding box center [414, 102] width 30 height 9
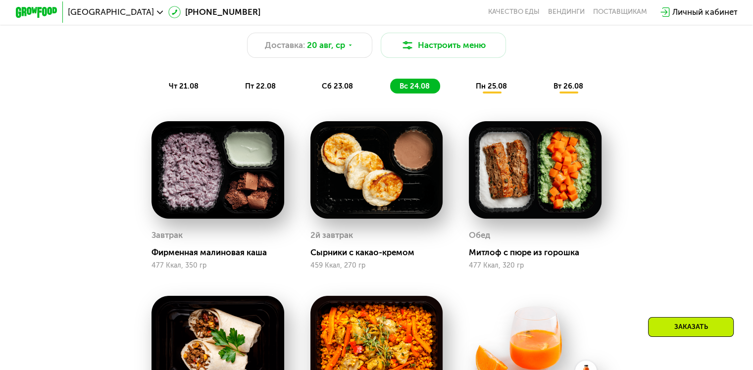
scroll to position [567, 0]
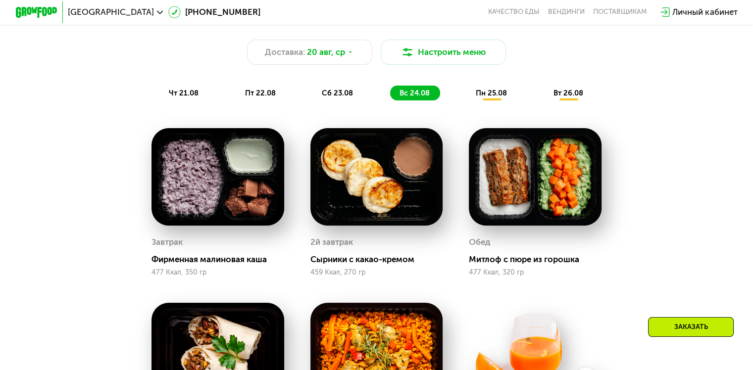
click at [495, 97] on span "пн 25.08" at bounding box center [491, 93] width 31 height 9
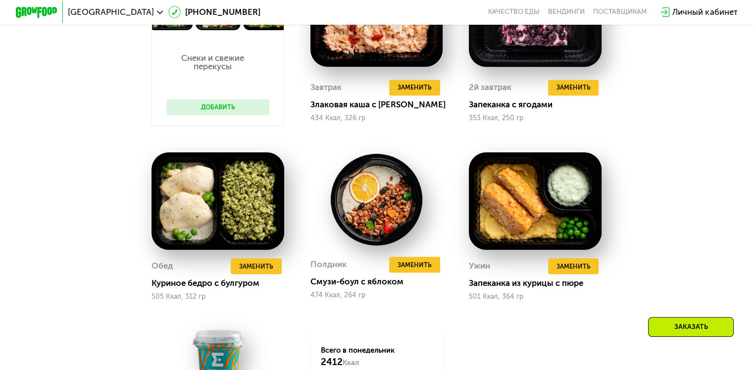
scroll to position [725, 0]
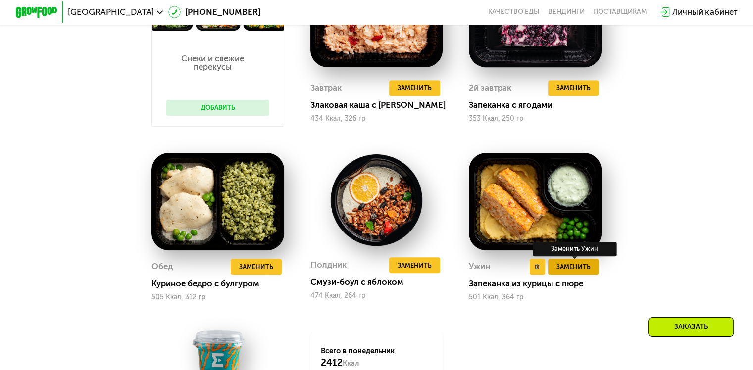
click at [571, 272] on span "Заменить" at bounding box center [573, 267] width 34 height 10
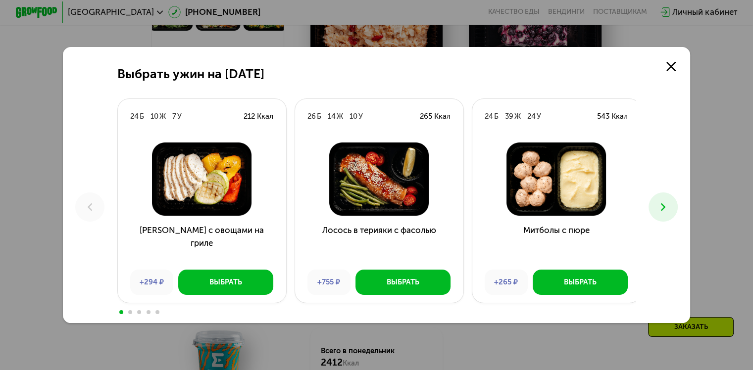
click at [650, 208] on div "Выбрать ужин на [DATE] Б 10 Ж 7 У 212 Ккал Курица с овощами на гриле +294 ₽ Выб…" at bounding box center [376, 185] width 627 height 276
click at [665, 210] on icon at bounding box center [663, 207] width 12 height 12
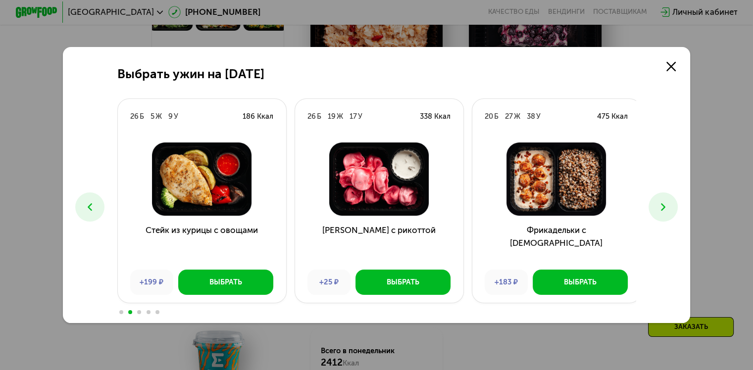
click at [665, 210] on icon at bounding box center [663, 207] width 12 height 12
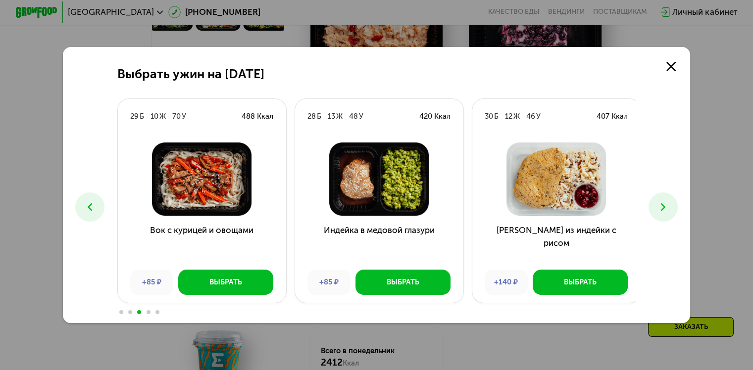
click at [665, 210] on icon at bounding box center [663, 207] width 12 height 12
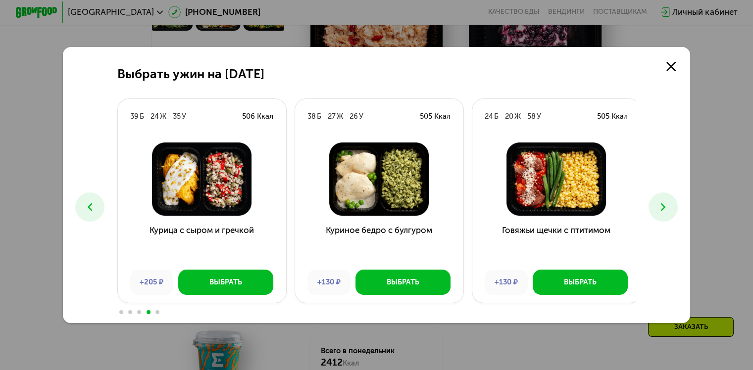
click at [665, 210] on icon at bounding box center [663, 207] width 12 height 12
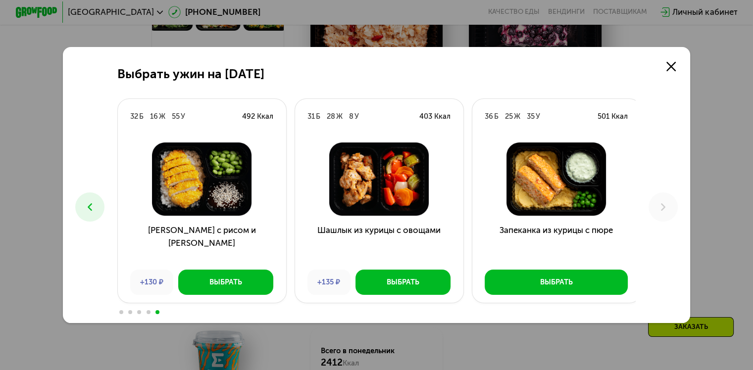
click at [89, 211] on icon at bounding box center [90, 207] width 12 height 12
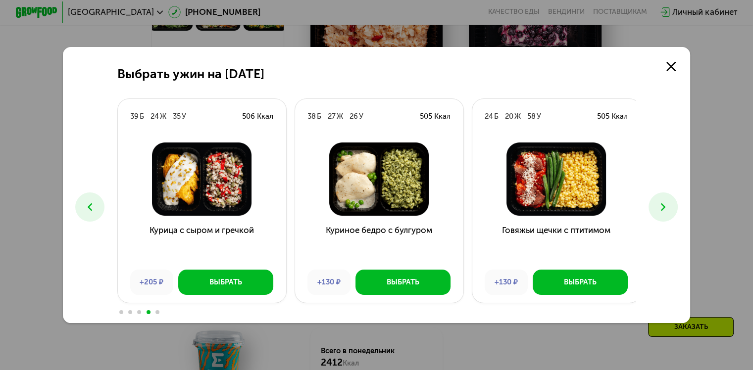
click at [89, 211] on icon at bounding box center [90, 207] width 12 height 12
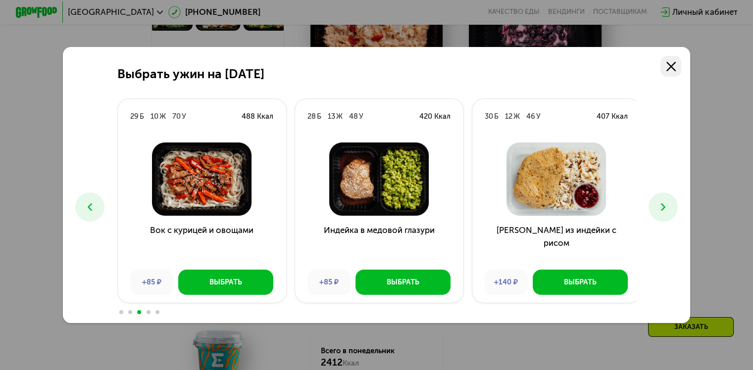
click at [673, 66] on use at bounding box center [670, 66] width 9 height 9
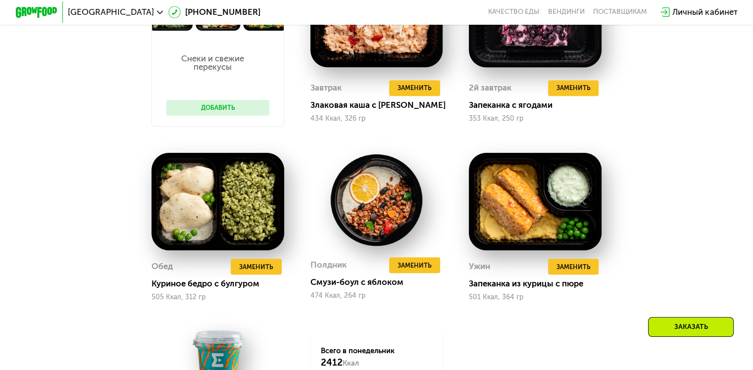
click at [91, 16] on span "[GEOGRAPHIC_DATA]" at bounding box center [111, 12] width 86 height 8
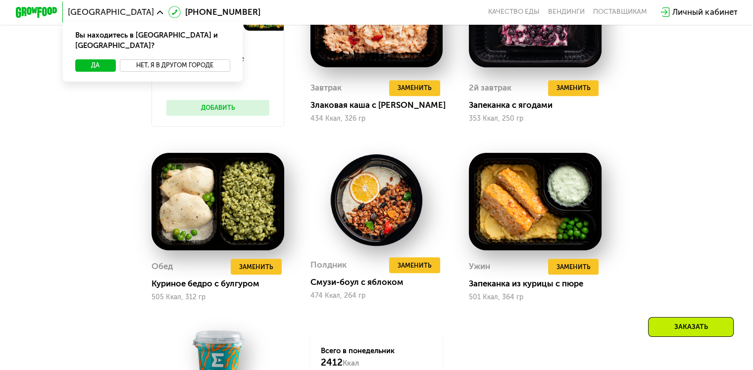
click at [155, 59] on button "Нет, я в другом городе" at bounding box center [175, 65] width 110 height 12
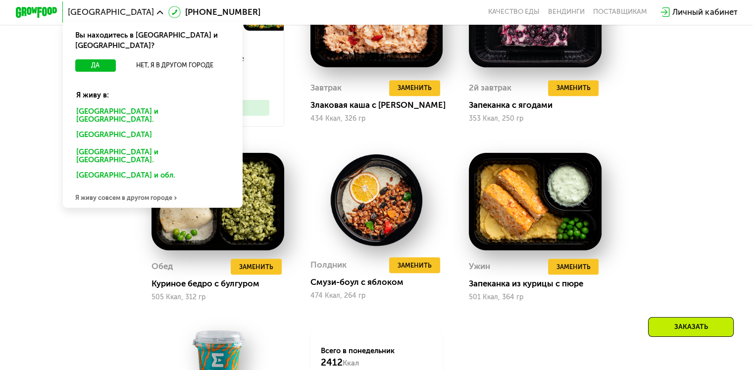
click at [137, 128] on div "[GEOGRAPHIC_DATA] и [GEOGRAPHIC_DATA]." at bounding box center [150, 136] width 163 height 17
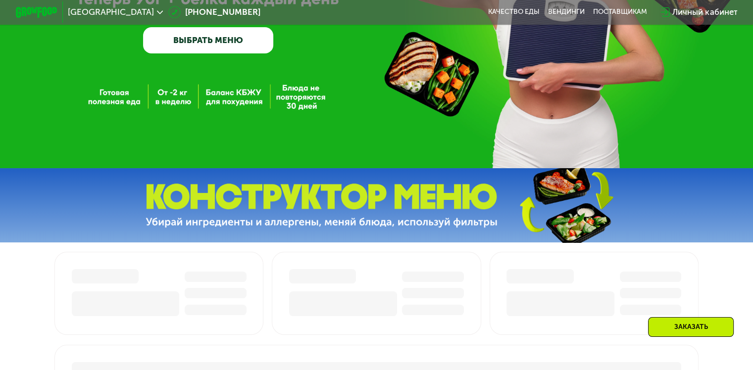
scroll to position [190, 0]
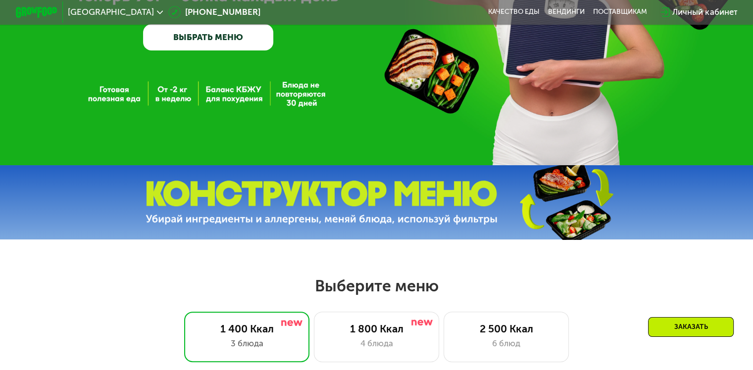
click at [218, 42] on link "ВЫБРАТЬ МЕНЮ" at bounding box center [208, 37] width 130 height 26
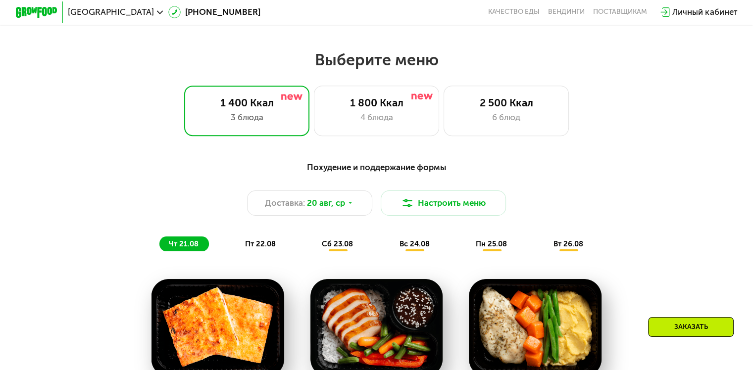
scroll to position [445, 0]
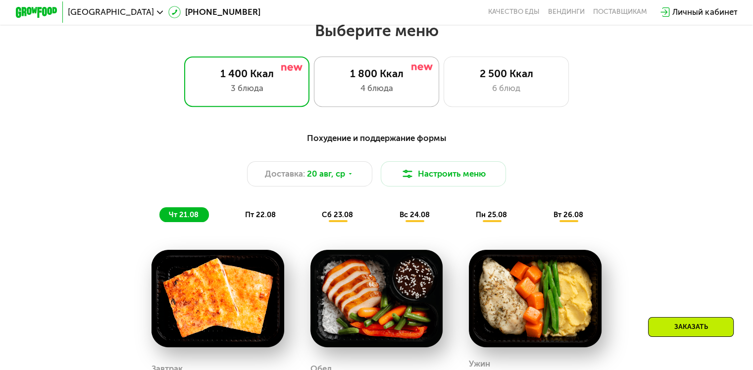
click at [443, 68] on div "1 800 Ккал 4 блюда" at bounding box center [506, 81] width 126 height 50
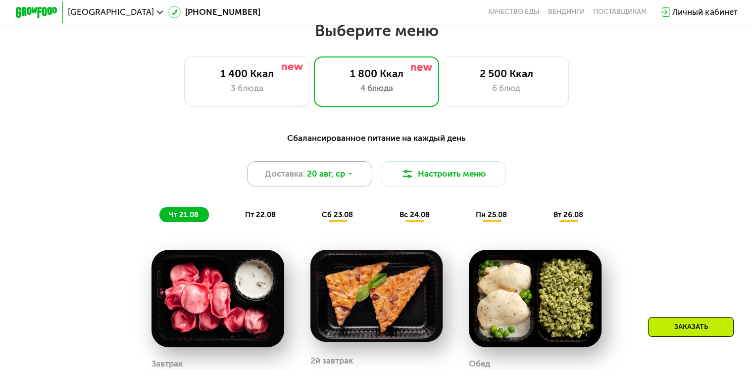
click at [358, 185] on div "Доставка: 20 авг, ср" at bounding box center [310, 173] width 126 height 25
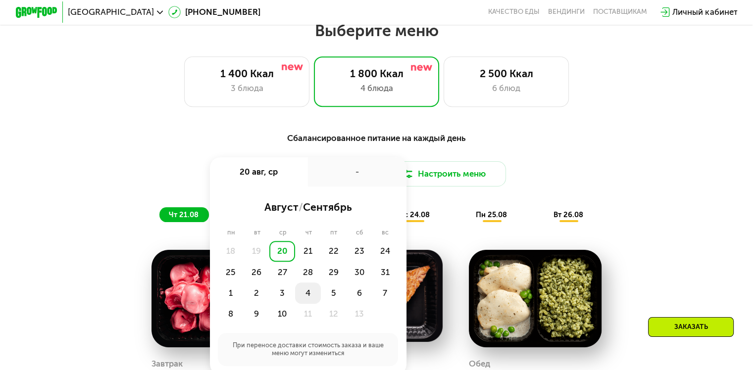
click at [321, 295] on div "4" at bounding box center [334, 293] width 26 height 21
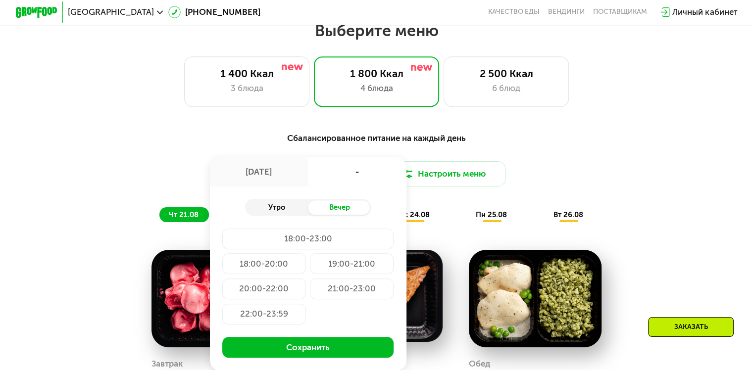
click at [290, 215] on div "Утро" at bounding box center [276, 207] width 63 height 15
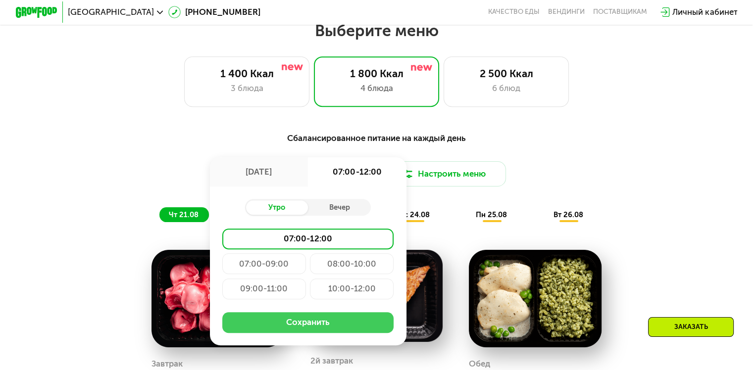
click at [306, 331] on button "Сохранить" at bounding box center [307, 322] width 171 height 21
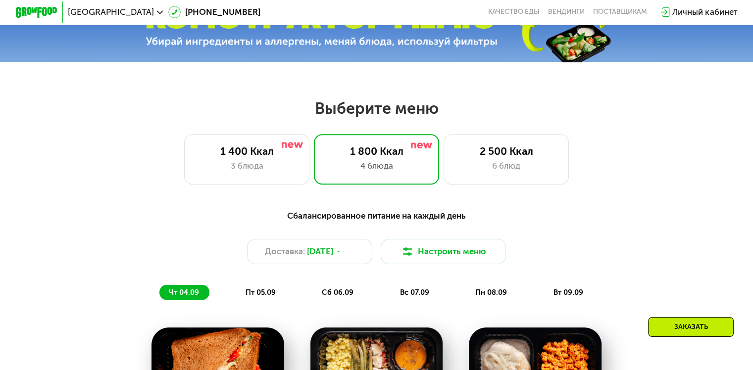
scroll to position [350, 0]
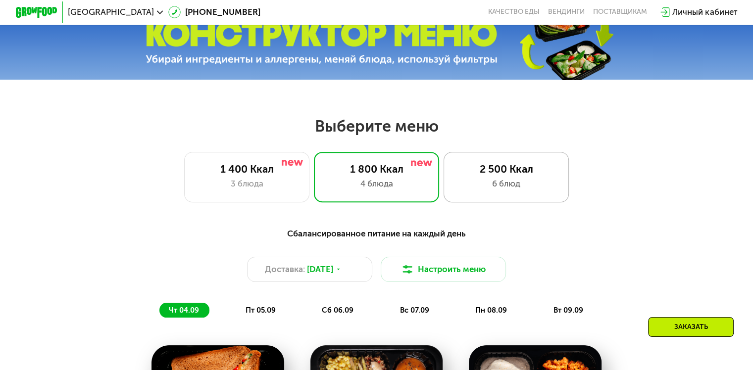
click at [504, 182] on div "6 блюд" at bounding box center [505, 184] width 103 height 12
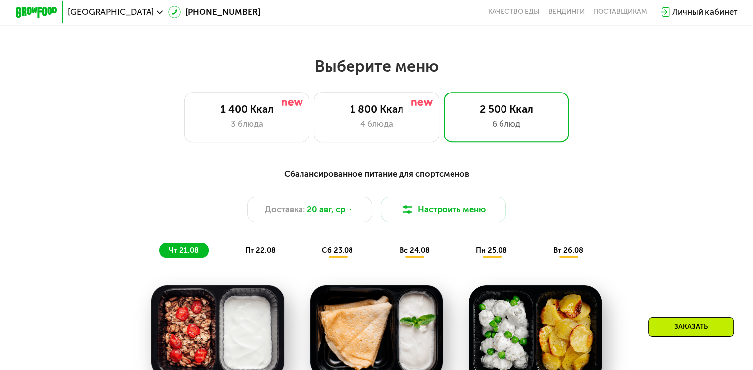
scroll to position [411, 0]
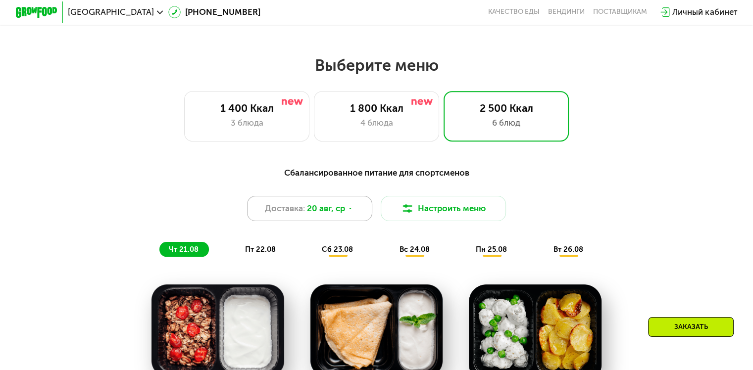
click at [343, 211] on span "20 авг, ср" at bounding box center [326, 208] width 38 height 12
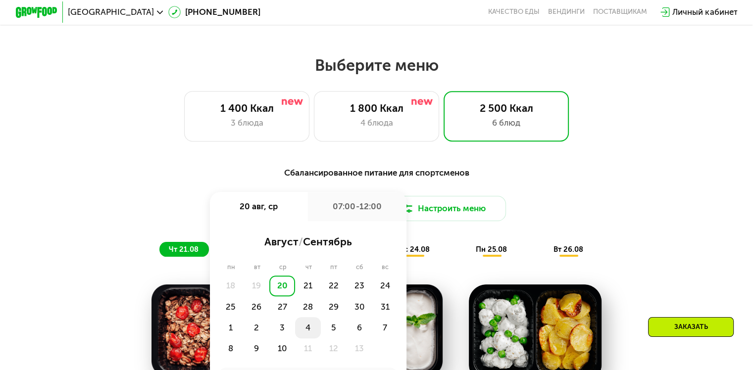
click at [321, 332] on div "4" at bounding box center [334, 327] width 26 height 21
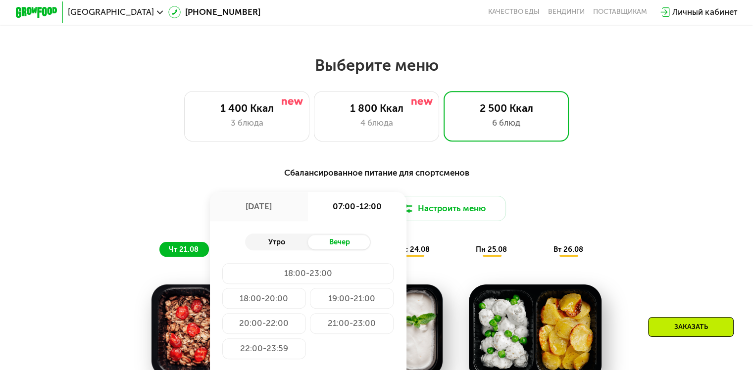
click at [264, 249] on div "Утро" at bounding box center [276, 242] width 63 height 15
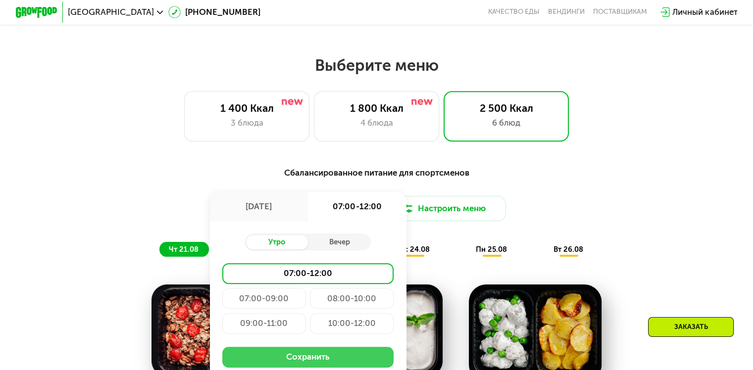
click at [347, 364] on button "Сохранить" at bounding box center [307, 357] width 171 height 21
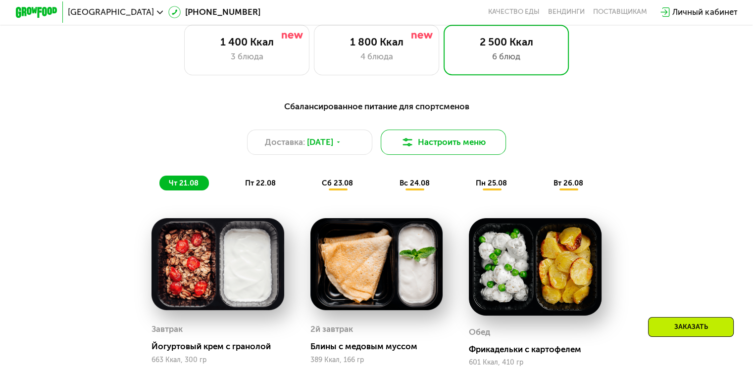
scroll to position [391, 0]
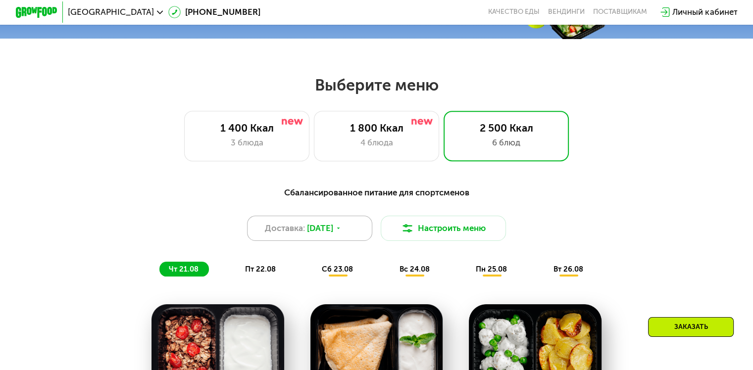
click at [338, 226] on div "Доставка: 4 сен, чт" at bounding box center [310, 228] width 126 height 25
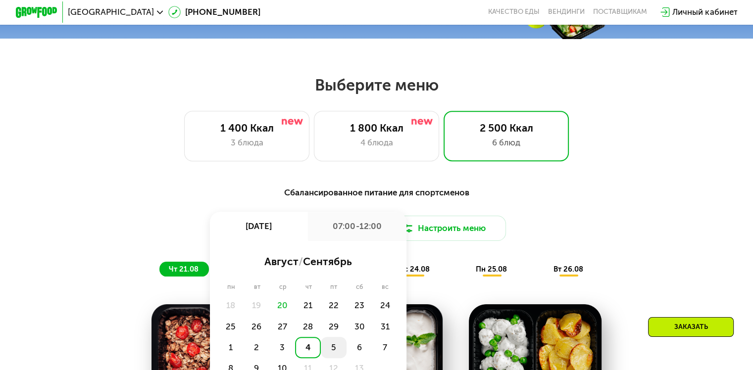
click at [346, 355] on div "5" at bounding box center [359, 347] width 26 height 21
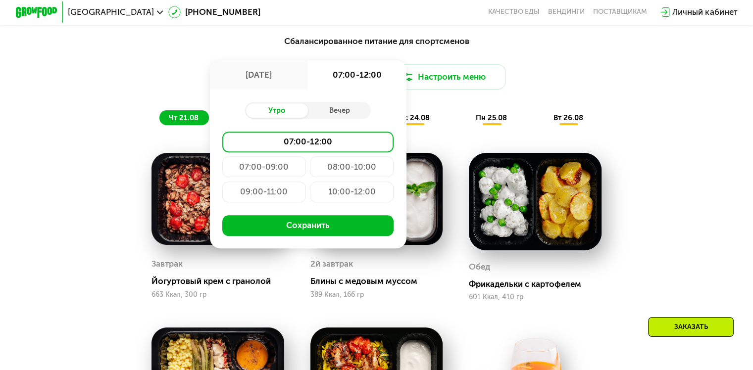
scroll to position [548, 0]
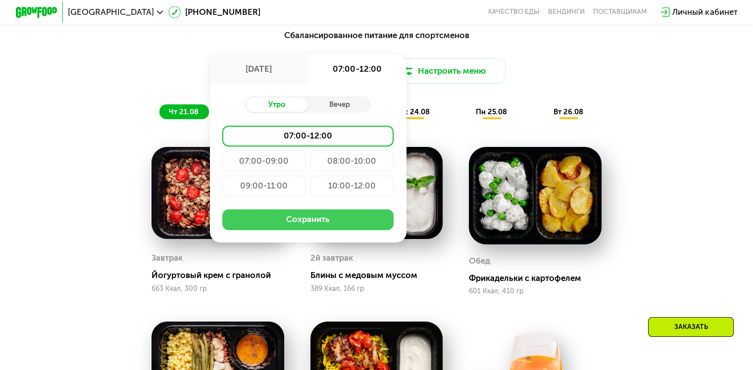
click at [320, 219] on button "Сохранить" at bounding box center [307, 219] width 171 height 21
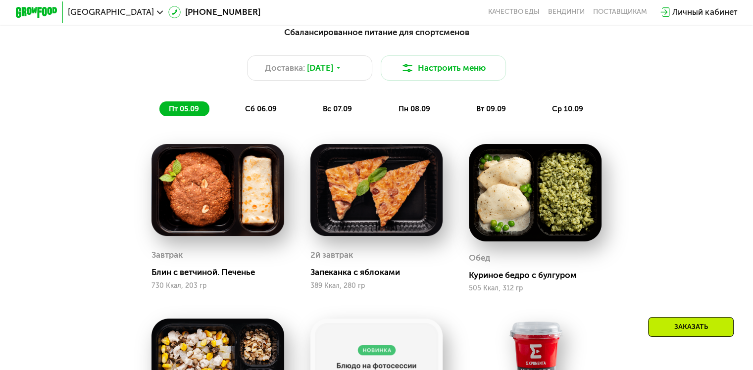
scroll to position [539, 0]
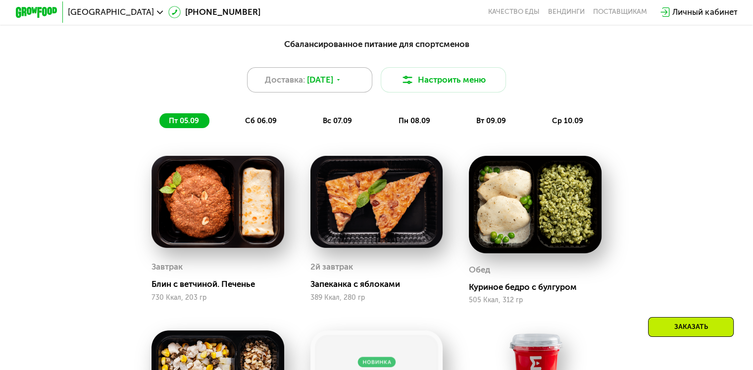
click at [320, 81] on span "5 сен, пт" at bounding box center [320, 80] width 26 height 12
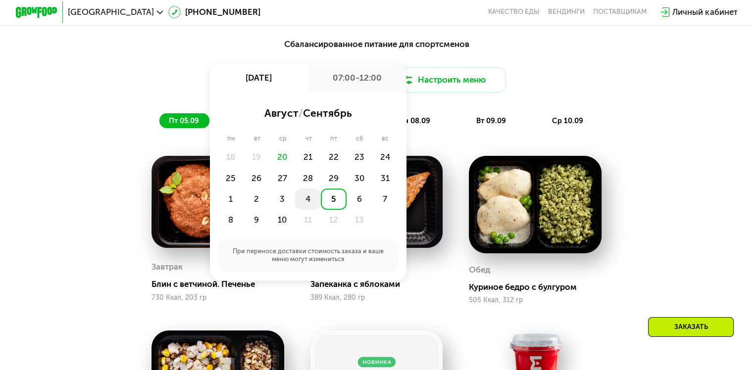
click at [321, 199] on div "4" at bounding box center [334, 199] width 26 height 21
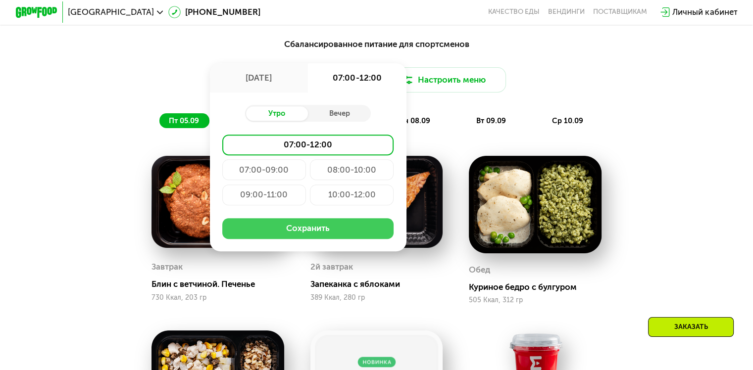
click at [318, 239] on button "Сохранить" at bounding box center [307, 228] width 171 height 21
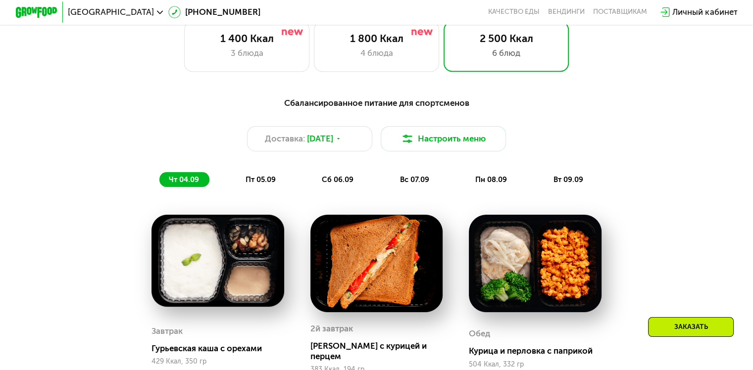
scroll to position [481, 0]
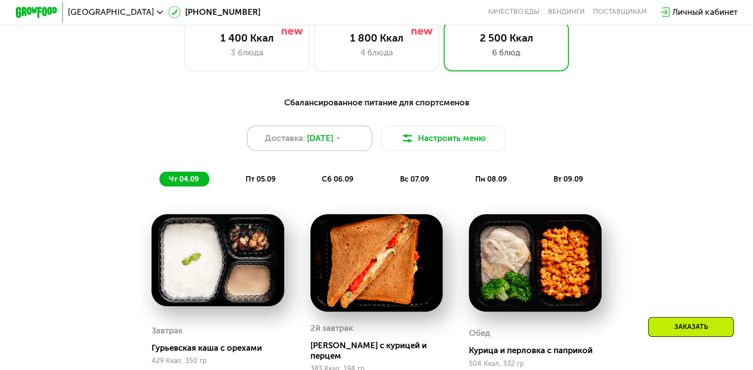
click at [313, 145] on span "4 сен, чт" at bounding box center [320, 138] width 26 height 12
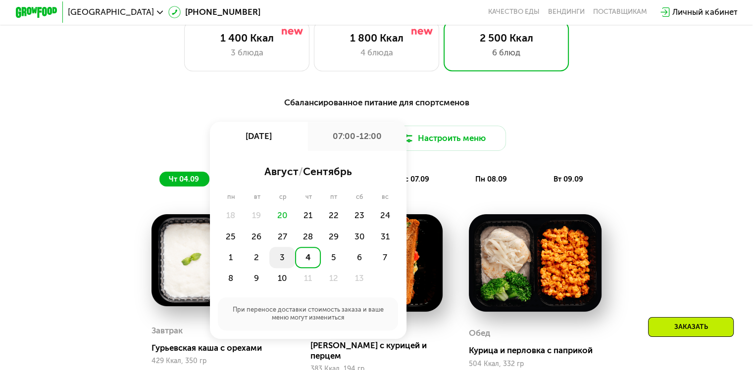
click at [295, 268] on div "3" at bounding box center [308, 257] width 26 height 21
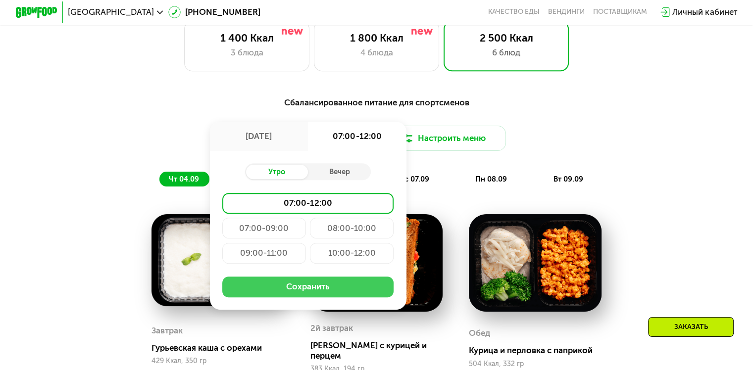
click at [285, 297] on button "Сохранить" at bounding box center [307, 287] width 171 height 21
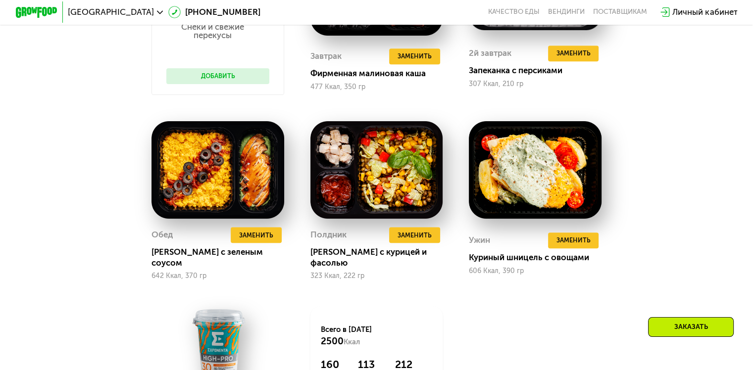
scroll to position [758, 0]
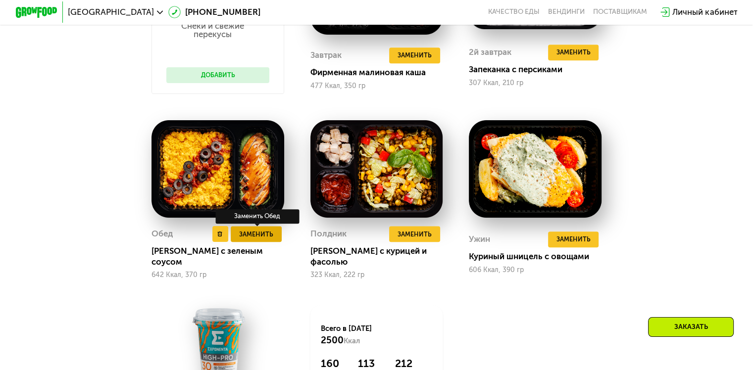
click at [268, 240] on span "Заменить" at bounding box center [256, 234] width 34 height 10
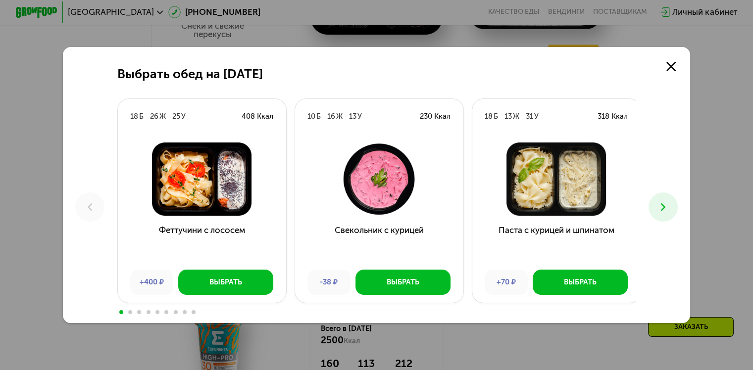
click at [665, 209] on use at bounding box center [663, 206] width 4 height 7
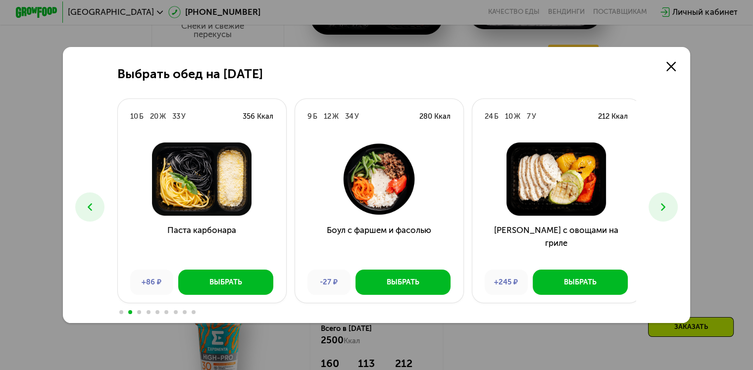
click at [665, 209] on use at bounding box center [663, 206] width 4 height 7
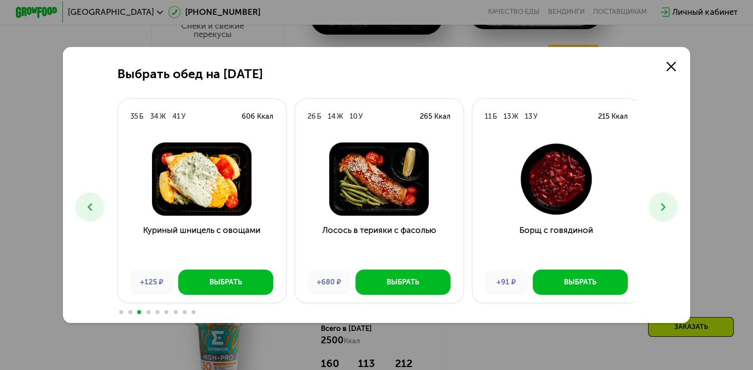
click at [665, 209] on use at bounding box center [663, 206] width 4 height 7
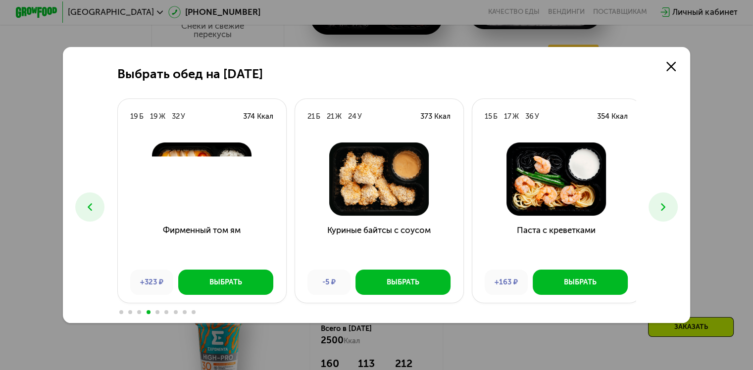
click at [665, 209] on use at bounding box center [663, 206] width 4 height 7
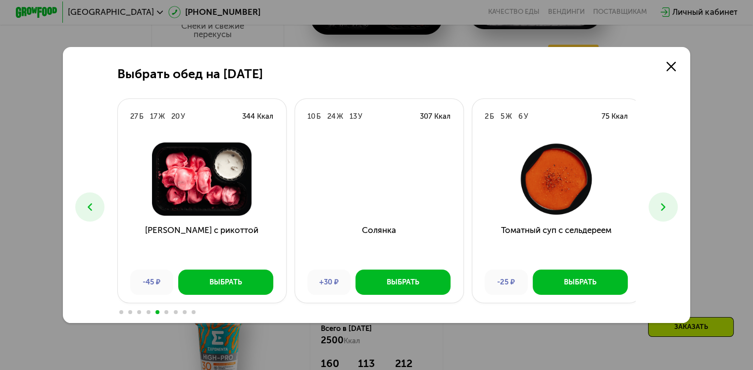
click at [665, 209] on use at bounding box center [663, 206] width 4 height 7
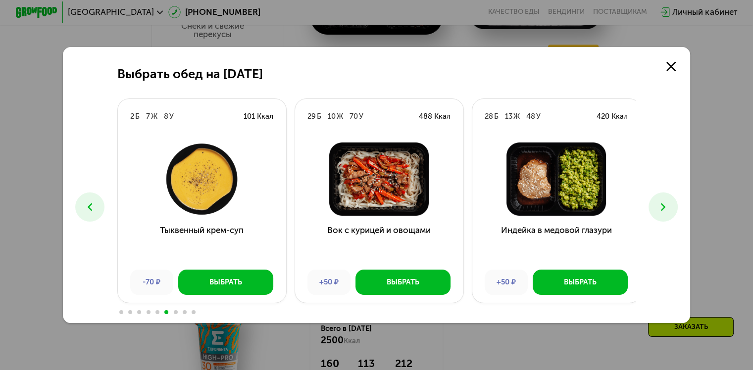
click at [665, 209] on use at bounding box center [663, 206] width 4 height 7
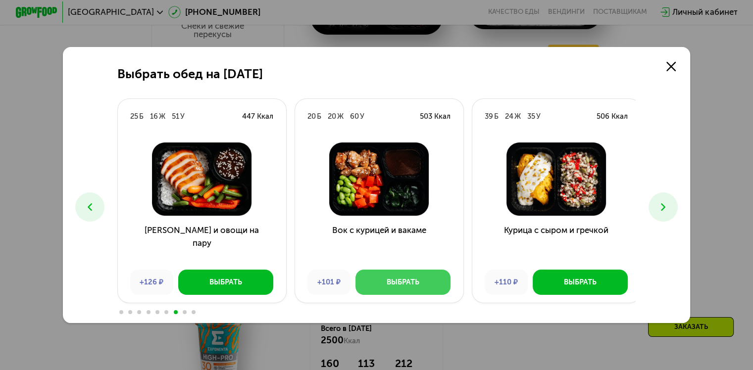
click at [387, 284] on div "Выбрать" at bounding box center [402, 282] width 33 height 10
